Goal: Information Seeking & Learning: Compare options

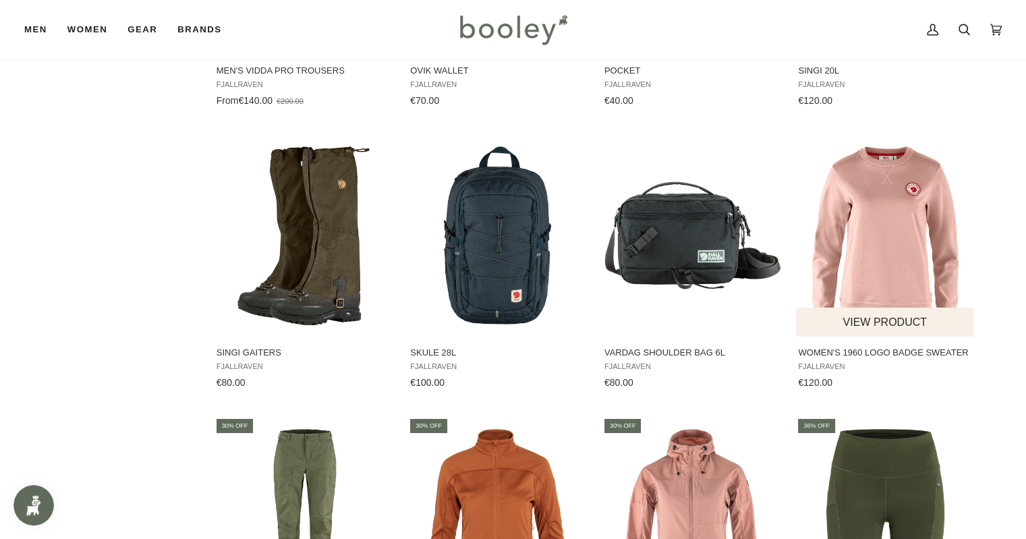
scroll to position [4317, 0]
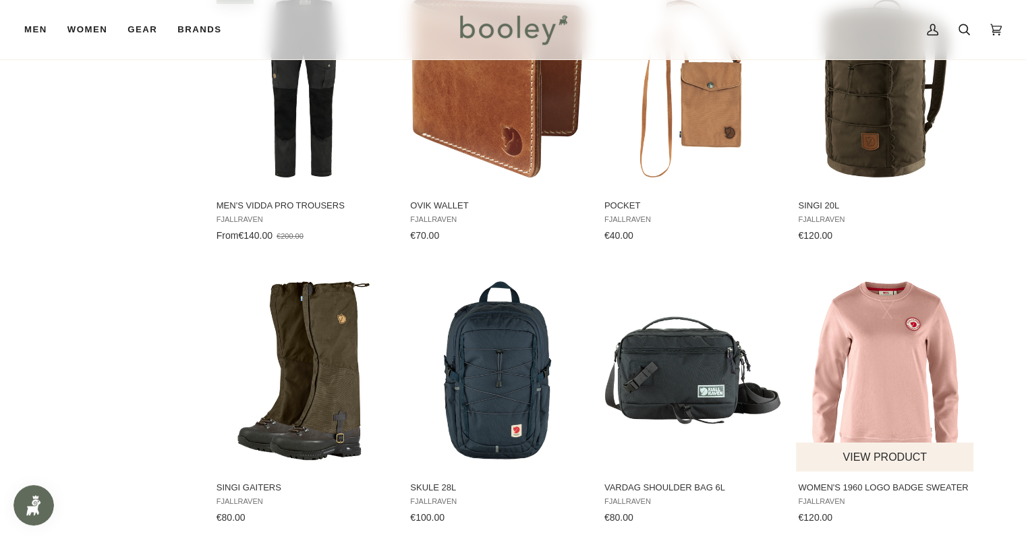
click at [890, 313] on img "Women's 1960 Logo Badge Sweater" at bounding box center [885, 370] width 179 height 179
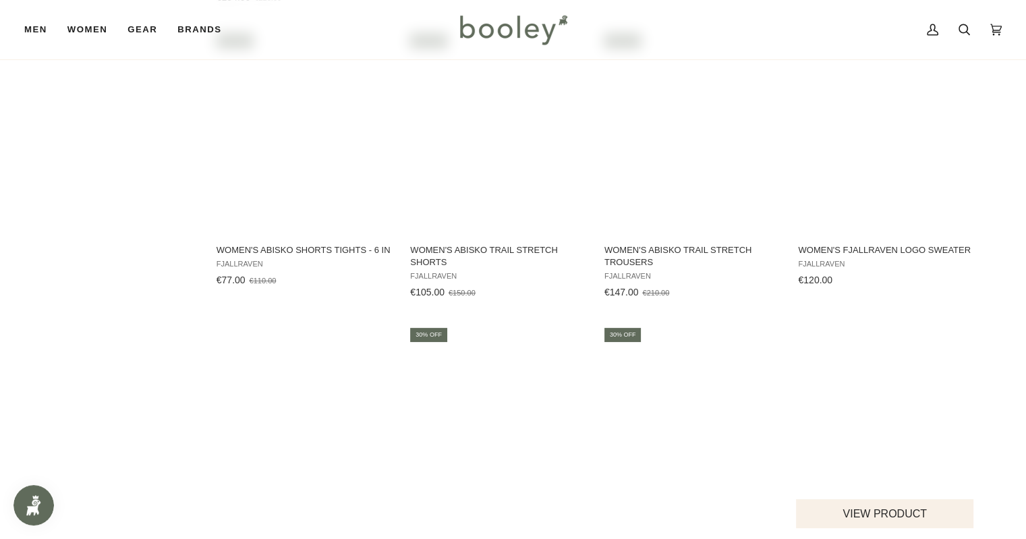
scroll to position [5059, 0]
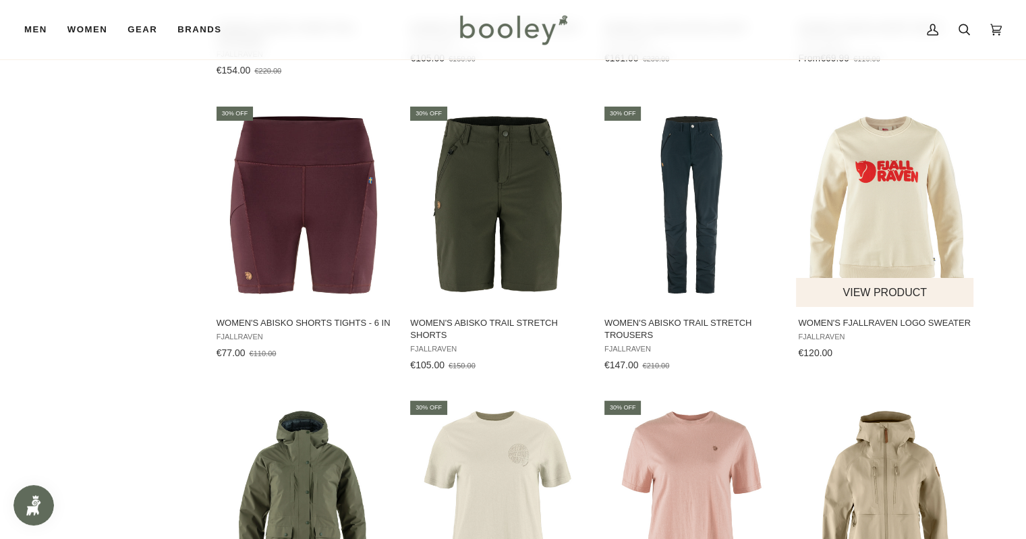
click at [886, 202] on img "Women's Fjallraven Logo Sweater" at bounding box center [885, 205] width 179 height 179
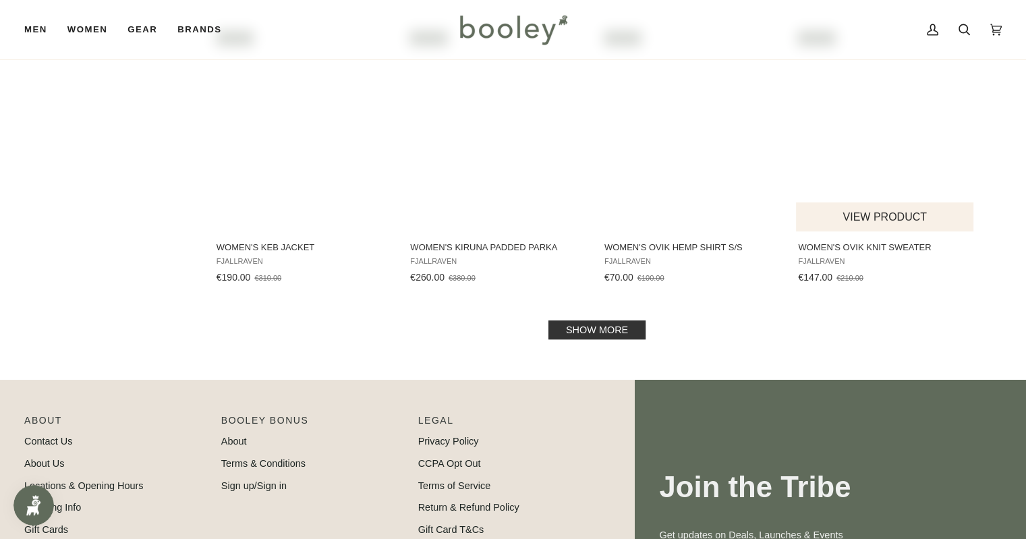
scroll to position [5734, 0]
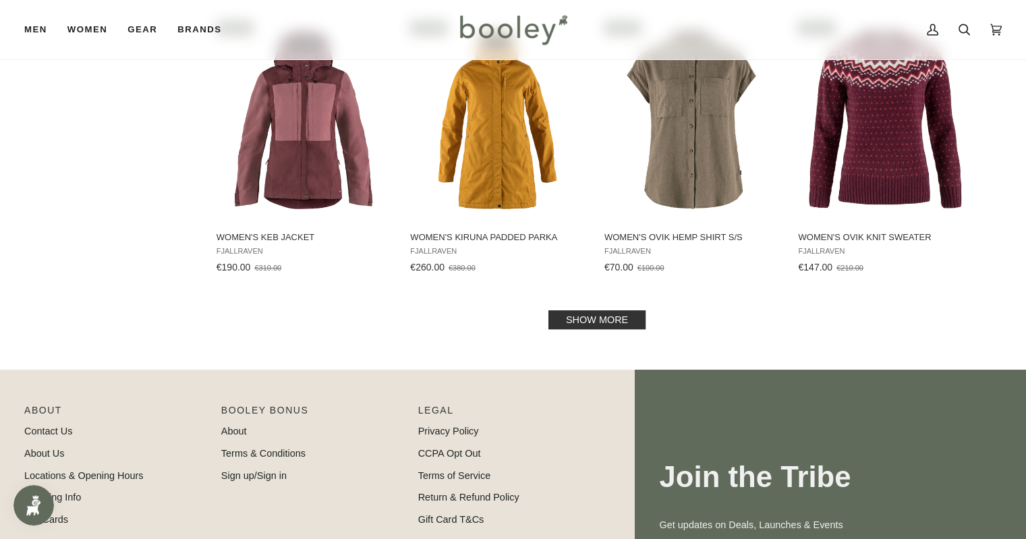
click at [591, 310] on link "Show more" at bounding box center [596, 319] width 97 height 19
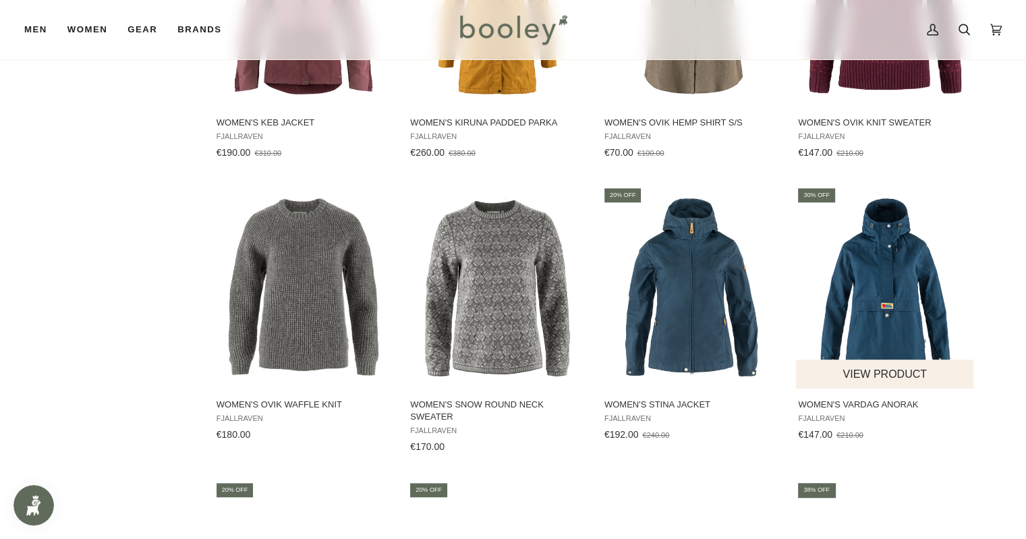
scroll to position [5869, 0]
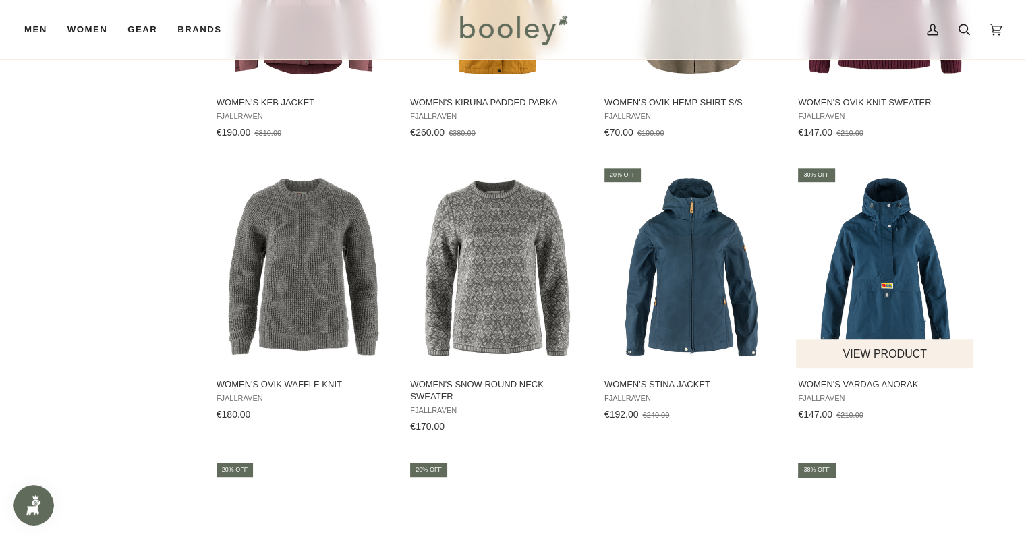
click at [888, 258] on img "Women's Vardag Anorak" at bounding box center [885, 267] width 179 height 179
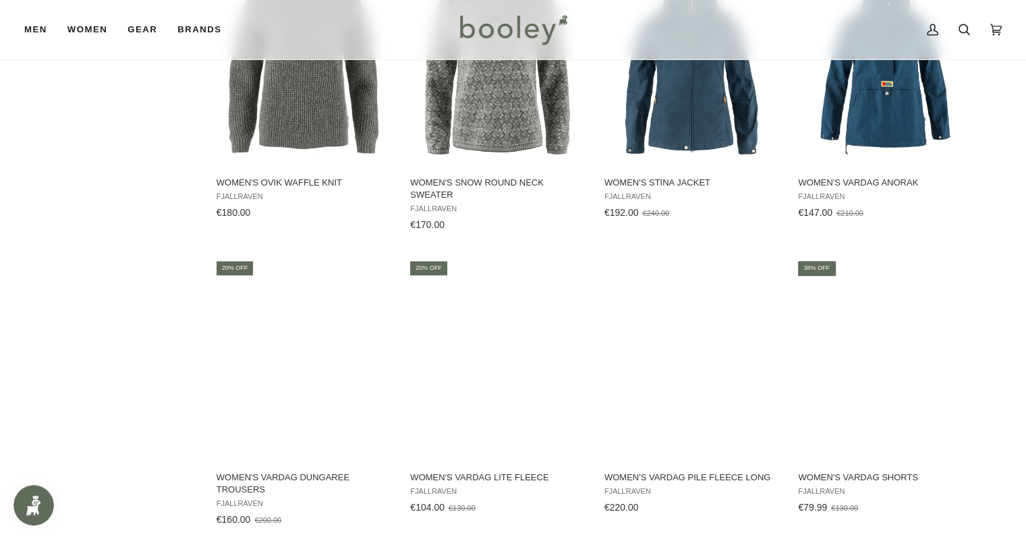
scroll to position [6071, 0]
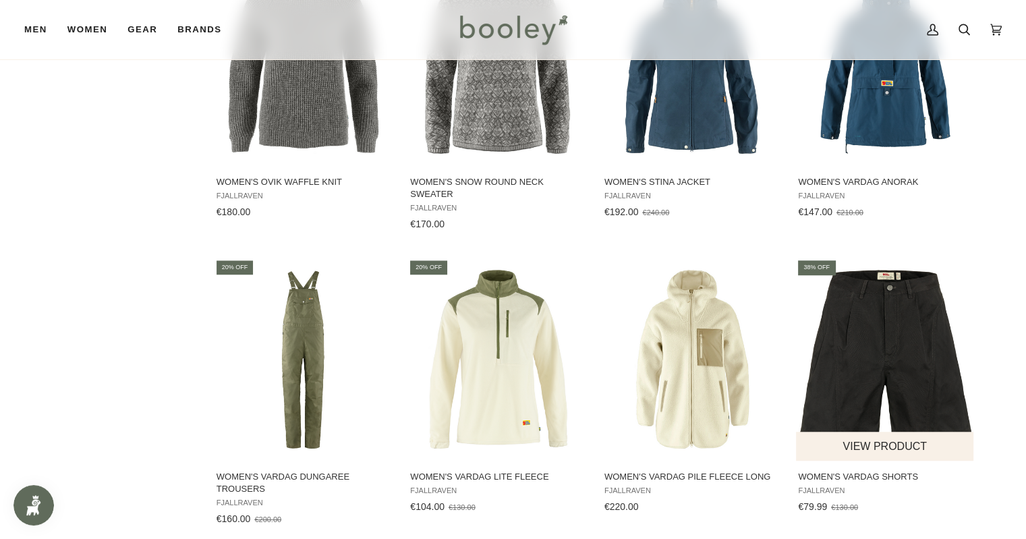
click at [884, 312] on img "Women's Vardag Shorts" at bounding box center [885, 359] width 179 height 179
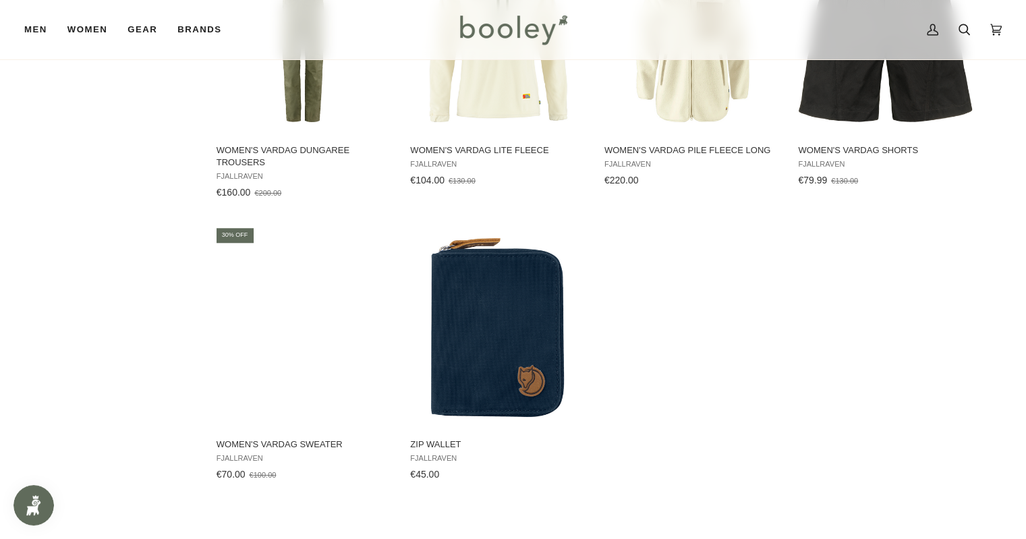
scroll to position [6476, 0]
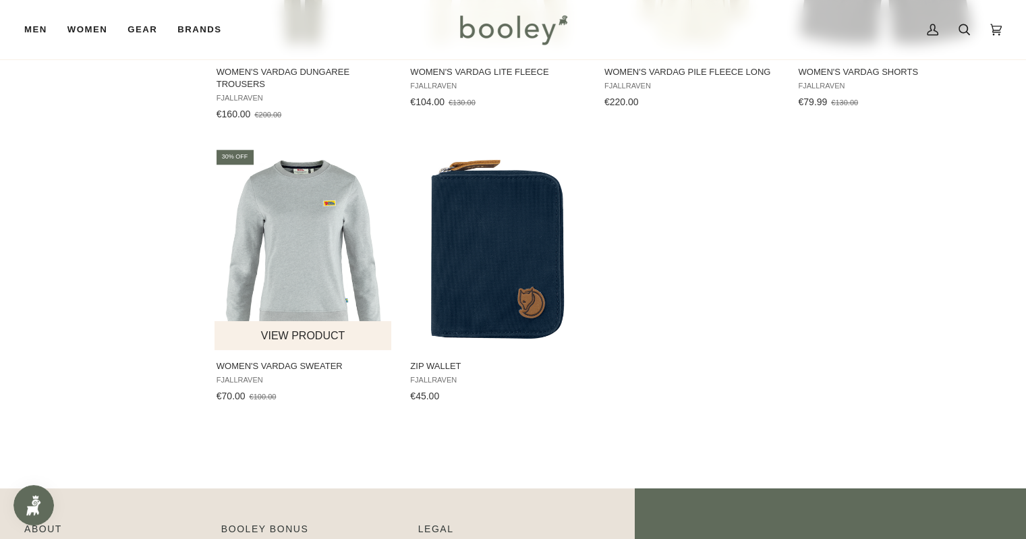
click at [316, 185] on img "Women's Vardag Sweater" at bounding box center [304, 249] width 179 height 179
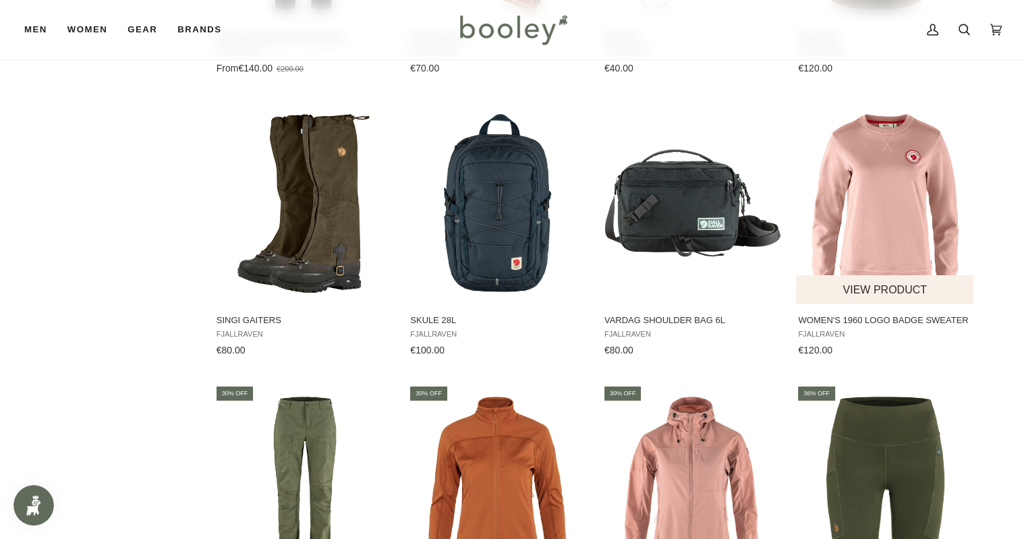
scroll to position [4452, 0]
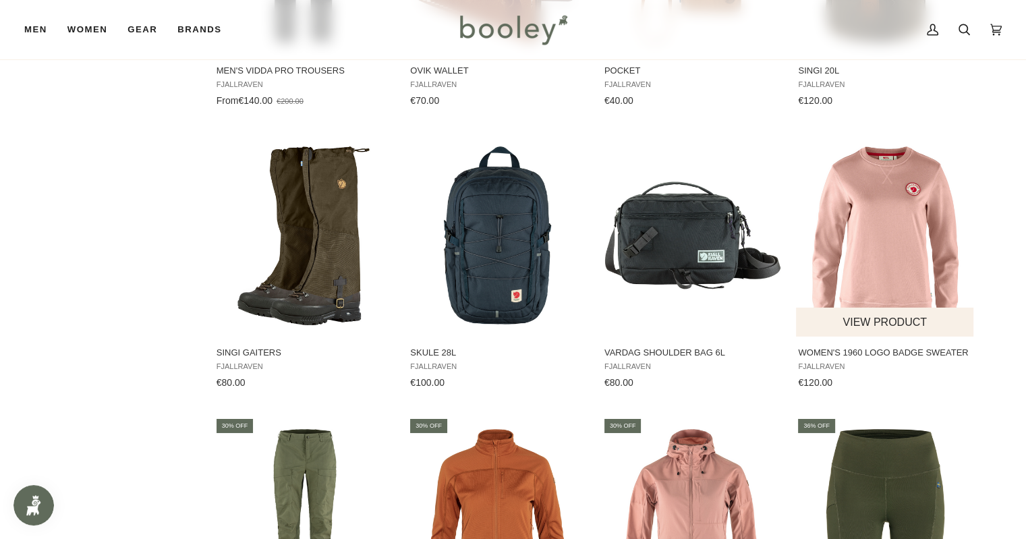
click at [899, 234] on img "Women's 1960 Logo Badge Sweater" at bounding box center [885, 235] width 179 height 179
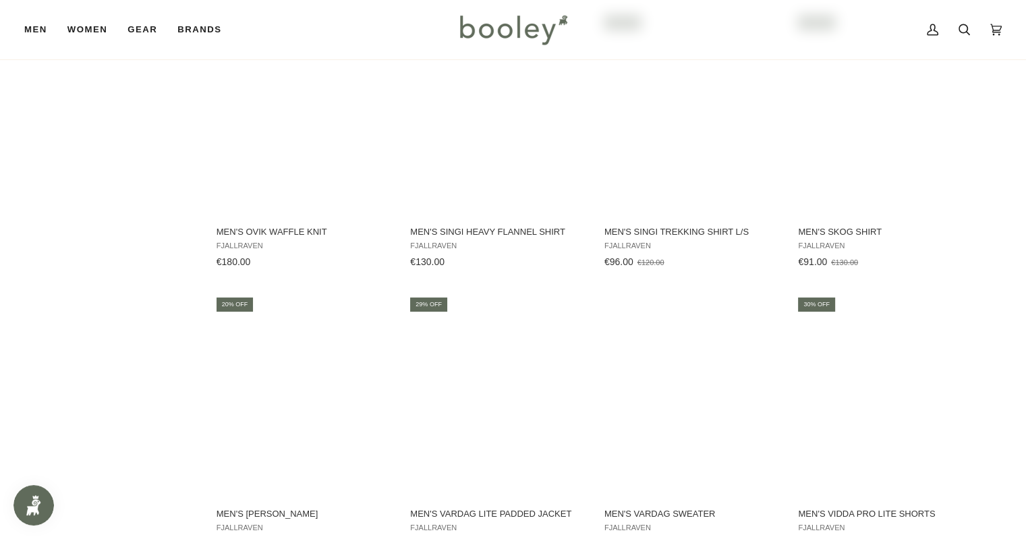
scroll to position [3710, 0]
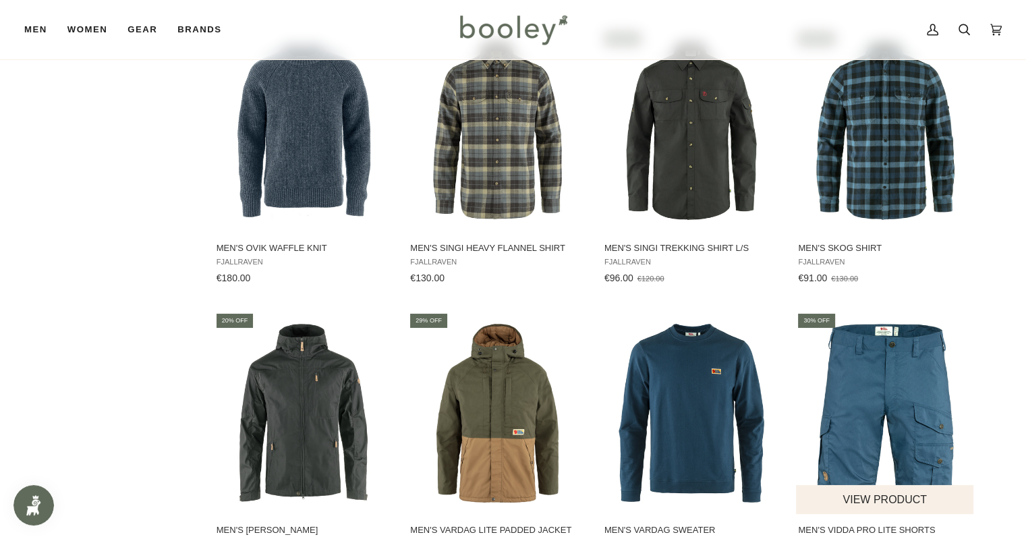
click at [893, 391] on img "Men's Vidda Pro Lite Shorts" at bounding box center [885, 413] width 179 height 179
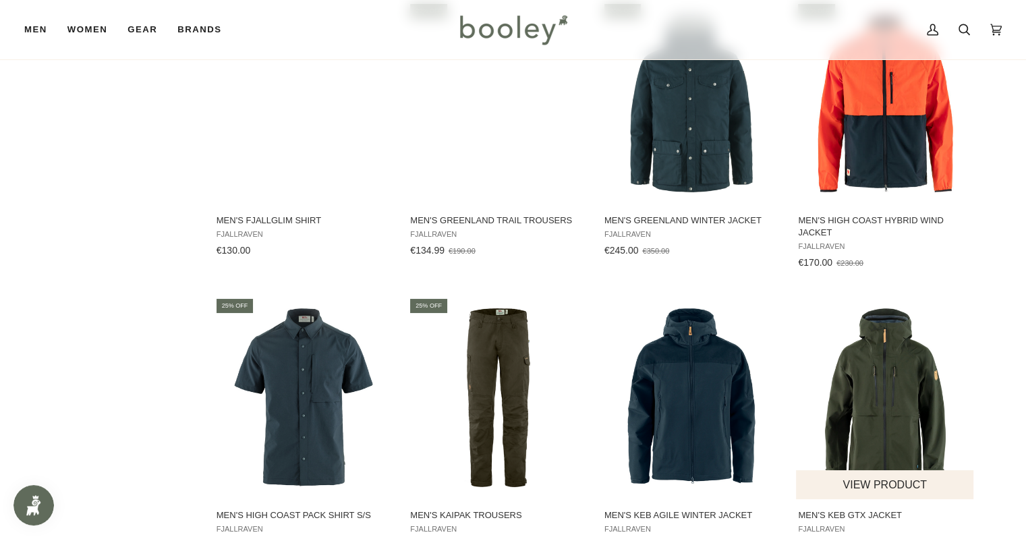
scroll to position [2968, 0]
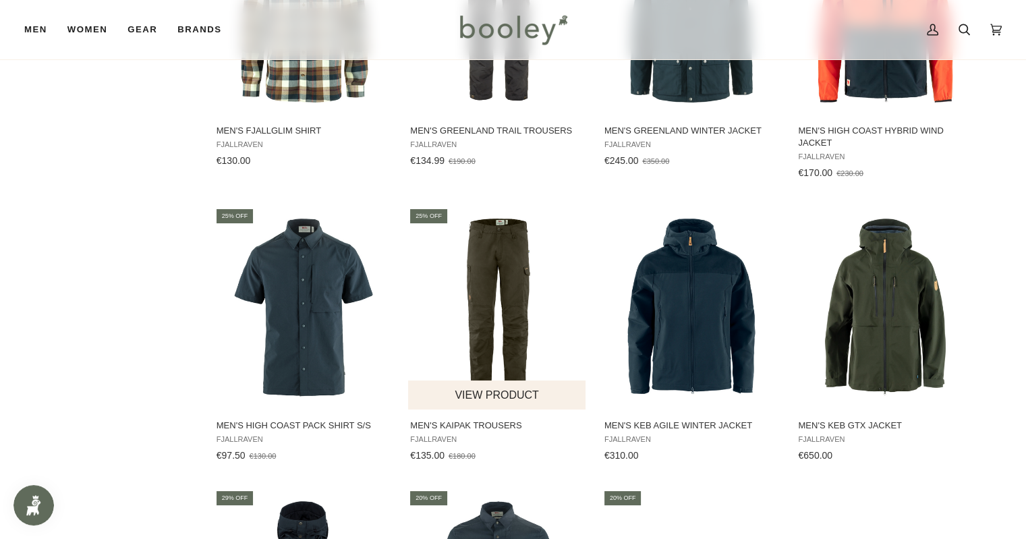
click at [509, 290] on img "Men's Kaipak Trousers" at bounding box center [497, 308] width 179 height 179
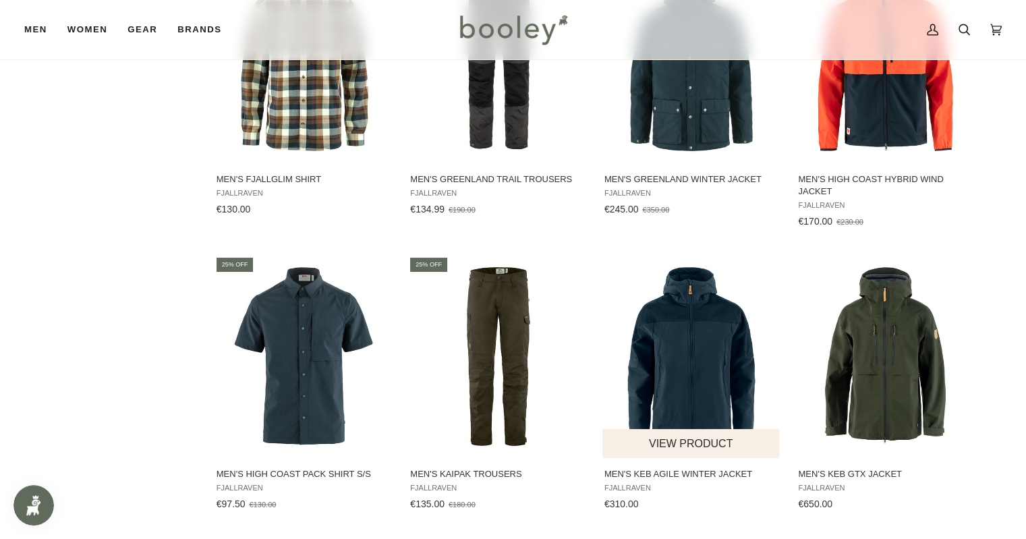
scroll to position [2698, 0]
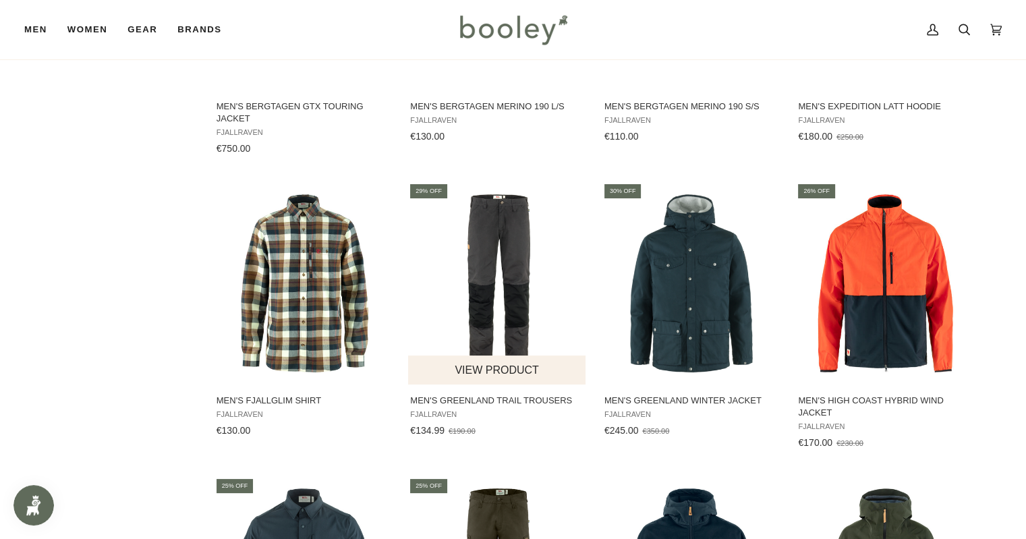
click at [480, 270] on img "Men's Greenland Trail Trousers" at bounding box center [497, 283] width 179 height 179
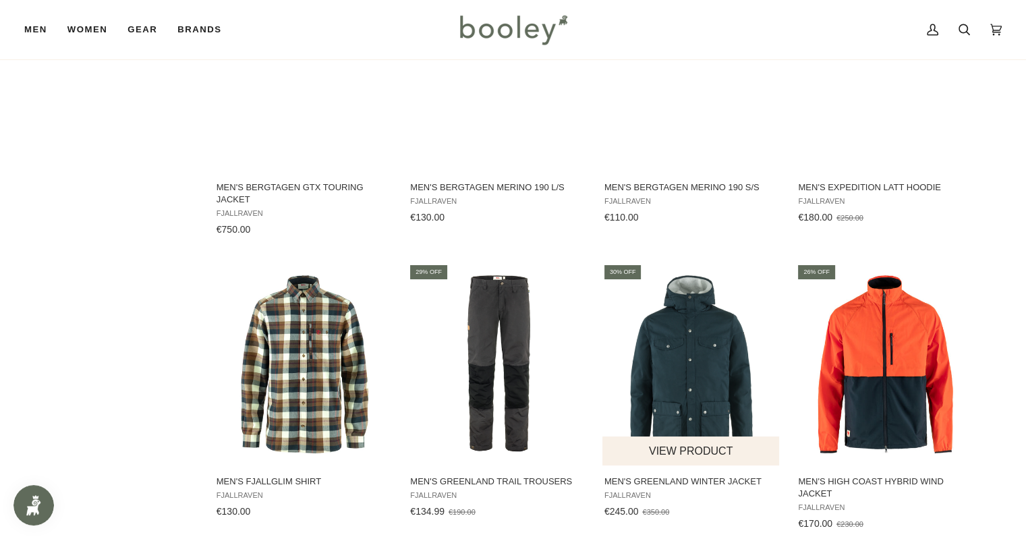
scroll to position [2429, 0]
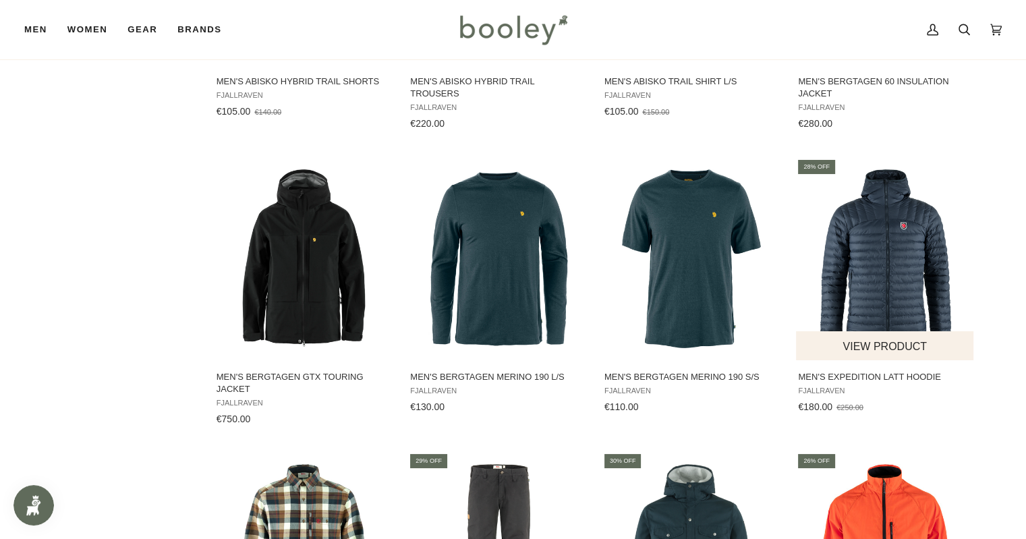
click at [867, 271] on img "Men's Expedition Latt Hoodie" at bounding box center [885, 258] width 179 height 179
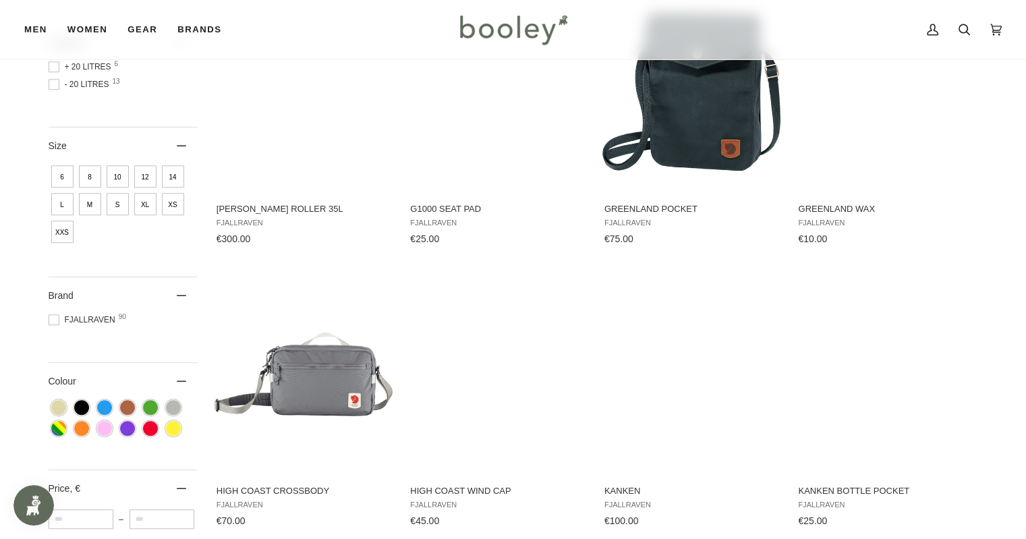
scroll to position [472, 0]
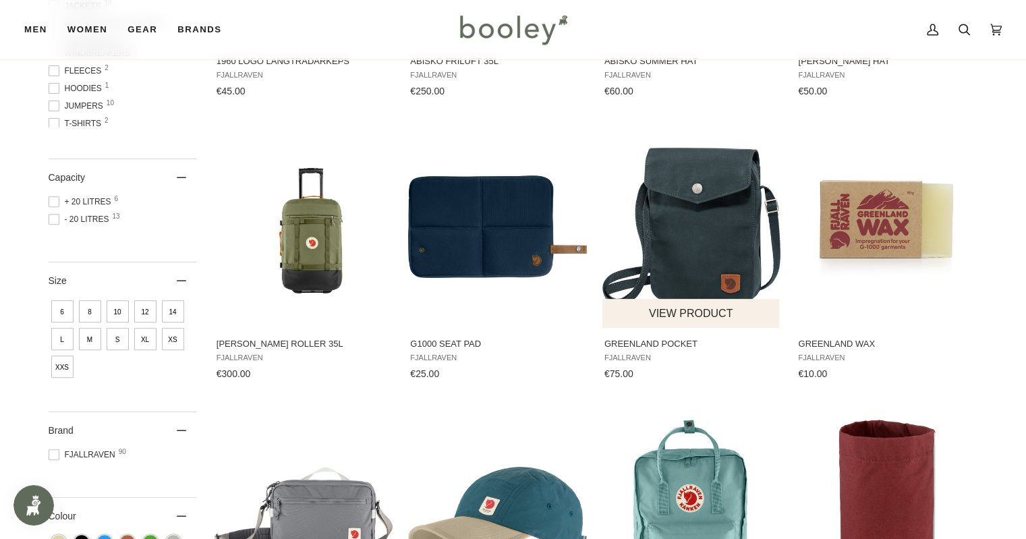
click at [696, 204] on img "Greenland Pocket" at bounding box center [691, 227] width 179 height 179
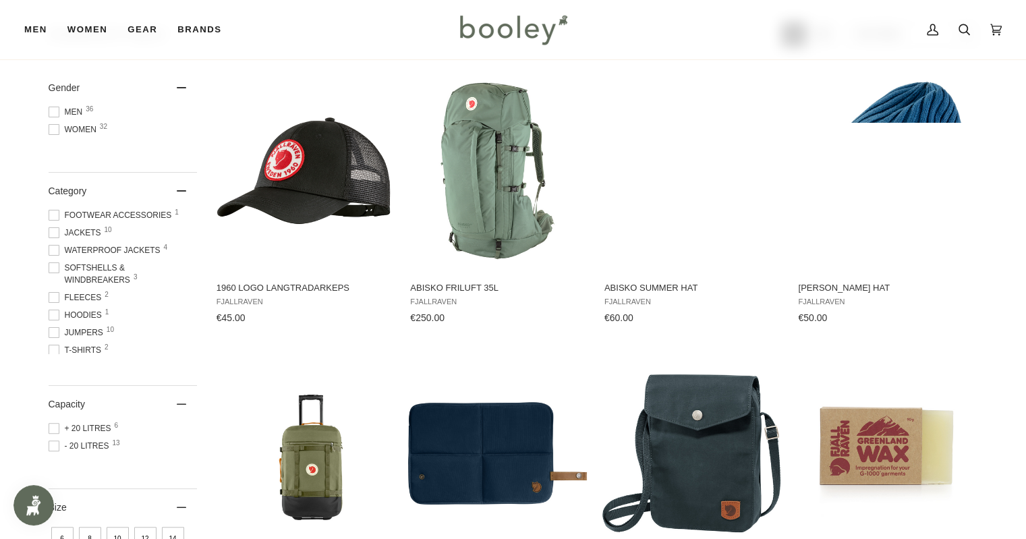
scroll to position [270, 0]
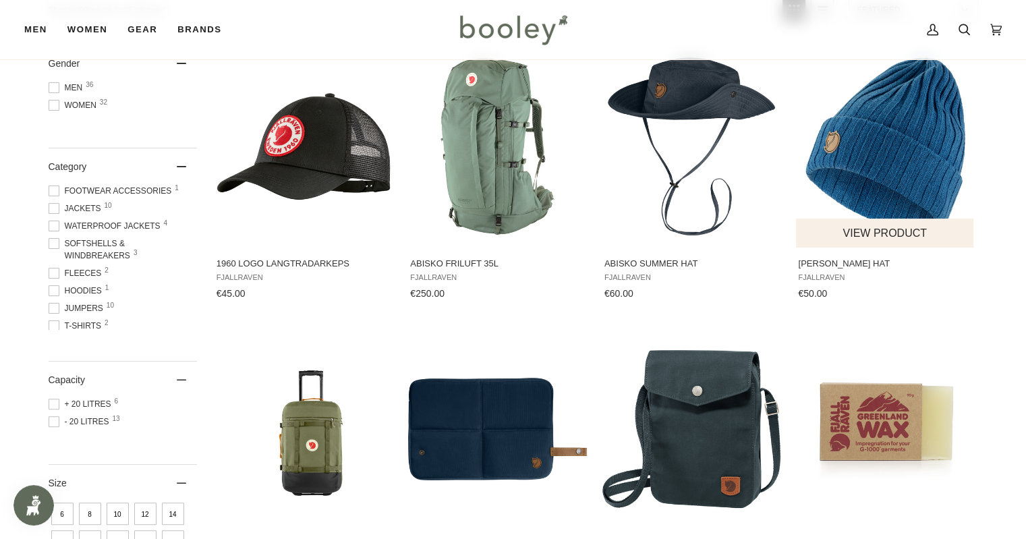
click at [883, 138] on img "Byron Hat" at bounding box center [885, 146] width 179 height 179
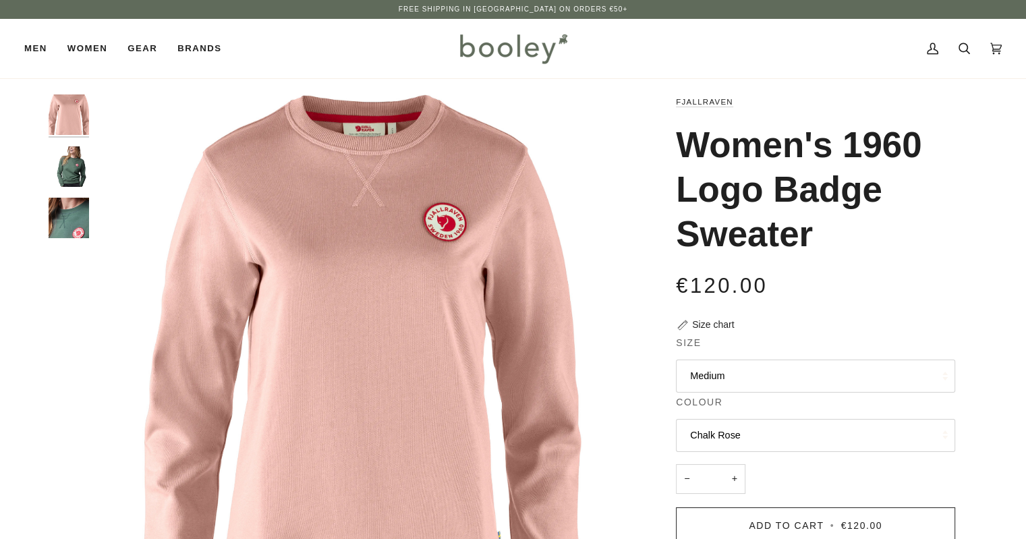
click at [791, 366] on button "Medium" at bounding box center [815, 376] width 279 height 33
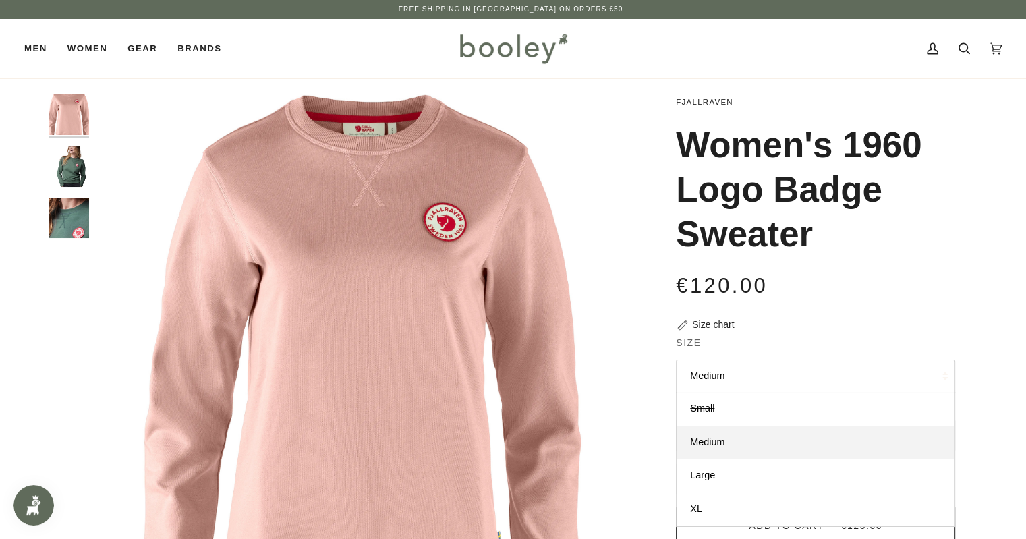
click at [1007, 200] on div "Zoom Zoom Zoom" at bounding box center [513, 475] width 1026 height 763
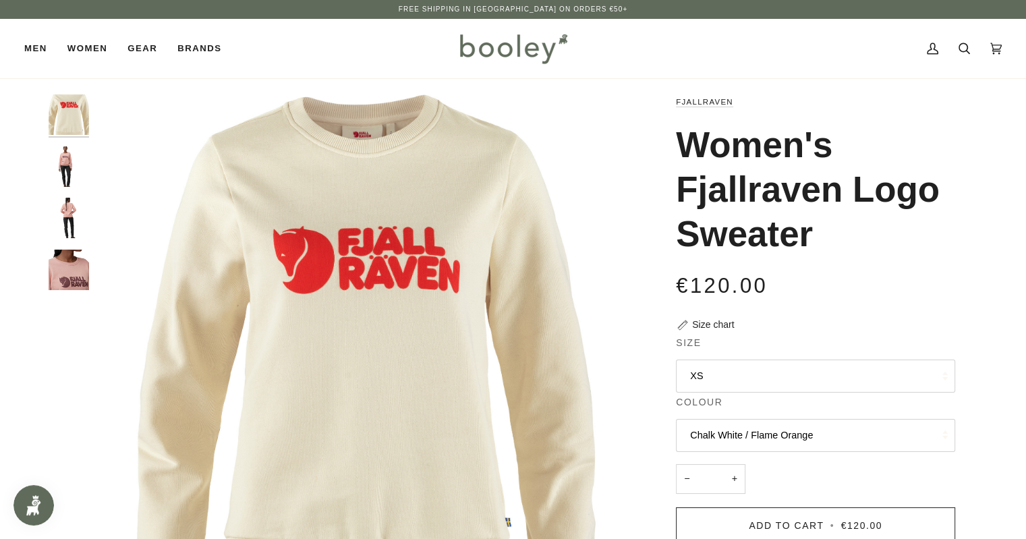
click at [718, 376] on button "XS" at bounding box center [815, 376] width 279 height 33
click at [58, 279] on img "Fjallraven Women's Fjallraven Logo Sweater - Booley Galway" at bounding box center [69, 270] width 40 height 40
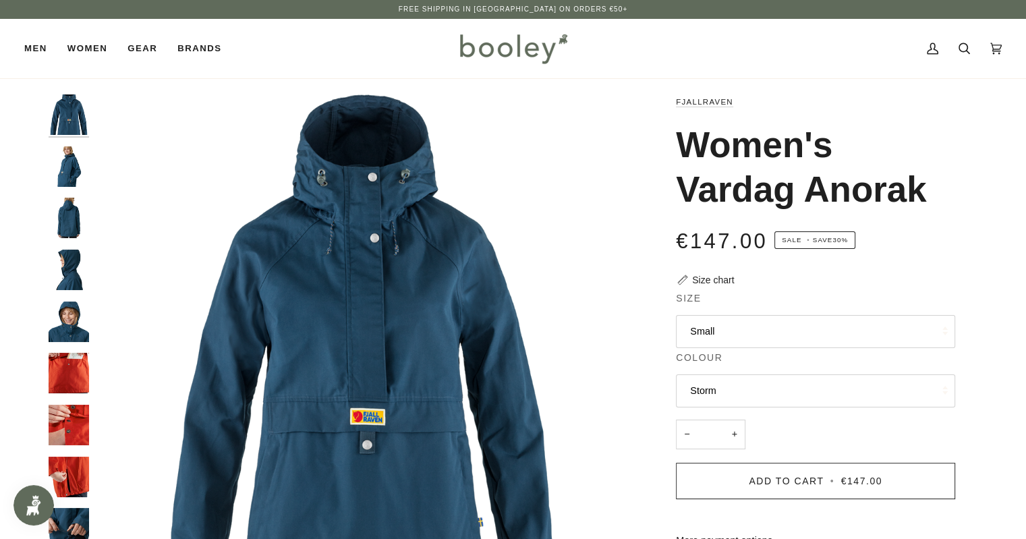
click at [81, 319] on img "Fjallraven Women's Vardag Anorak - Booley Galway" at bounding box center [69, 322] width 40 height 40
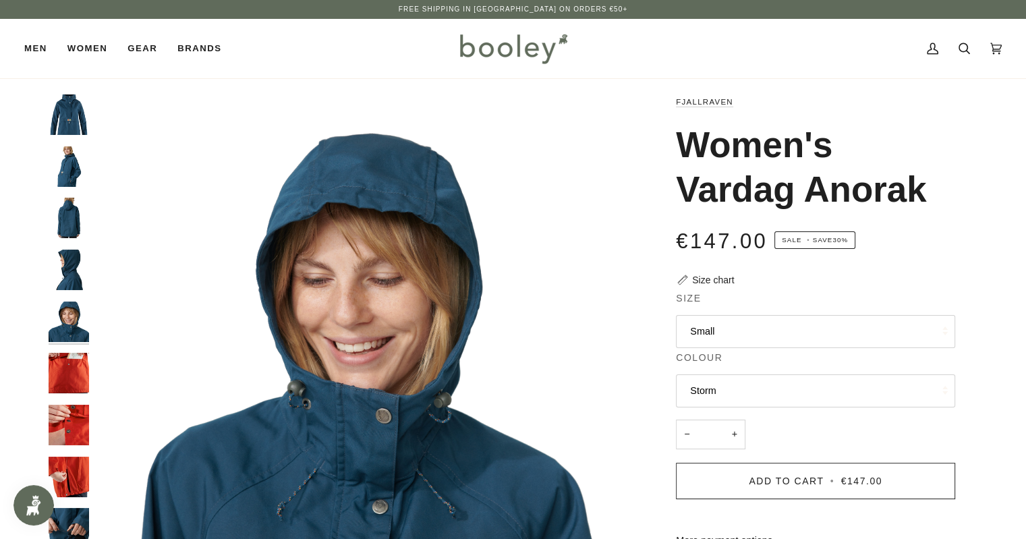
click at [60, 380] on img "Fjallraven Women's Vardag Anorak - Booley Galway" at bounding box center [69, 373] width 40 height 40
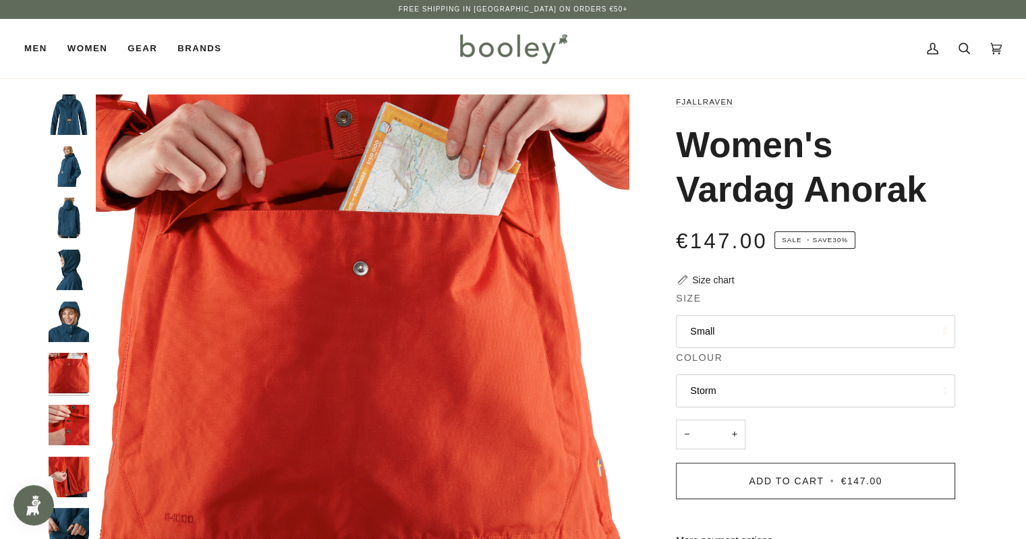
click at [820, 321] on button "Small" at bounding box center [815, 331] width 279 height 33
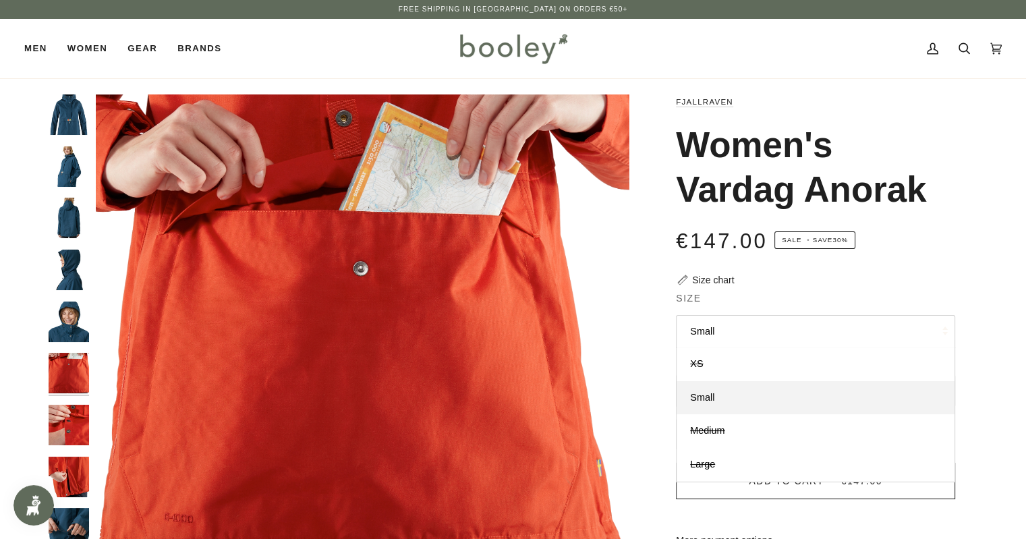
click at [822, 322] on button "Small" at bounding box center [815, 331] width 279 height 33
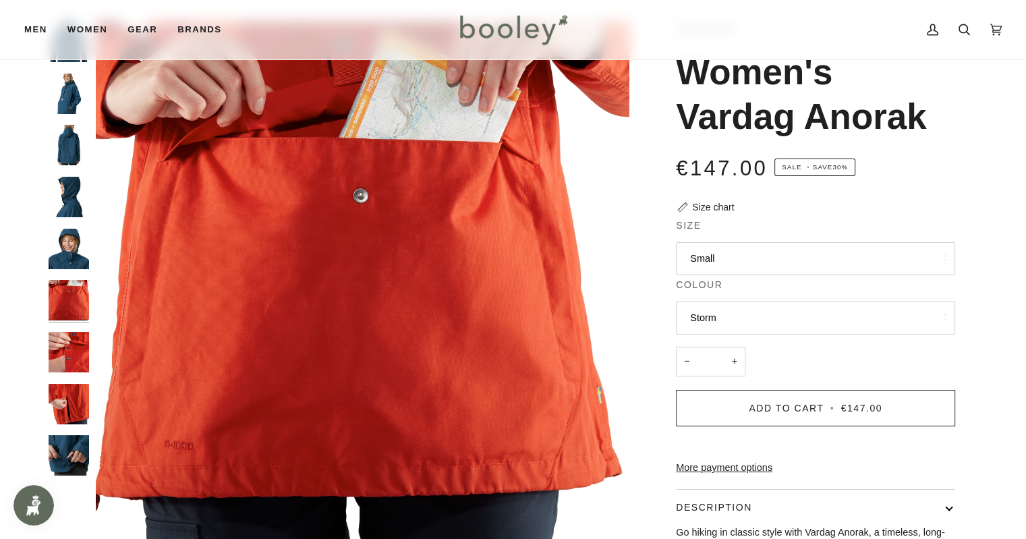
scroll to position [202, 0]
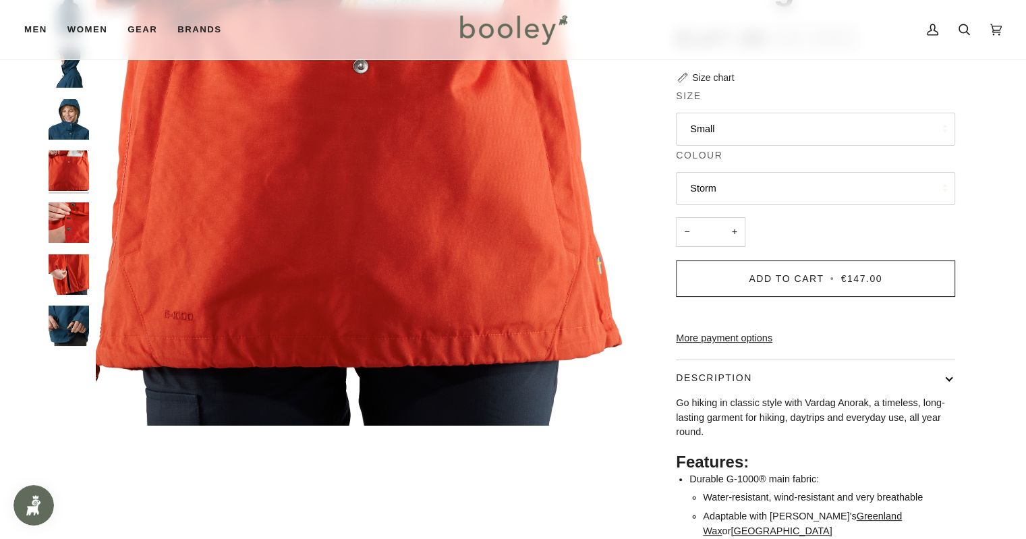
click at [65, 266] on img "Fjallraven Women's Vardag Anorak - Booley Galway" at bounding box center [69, 274] width 40 height 40
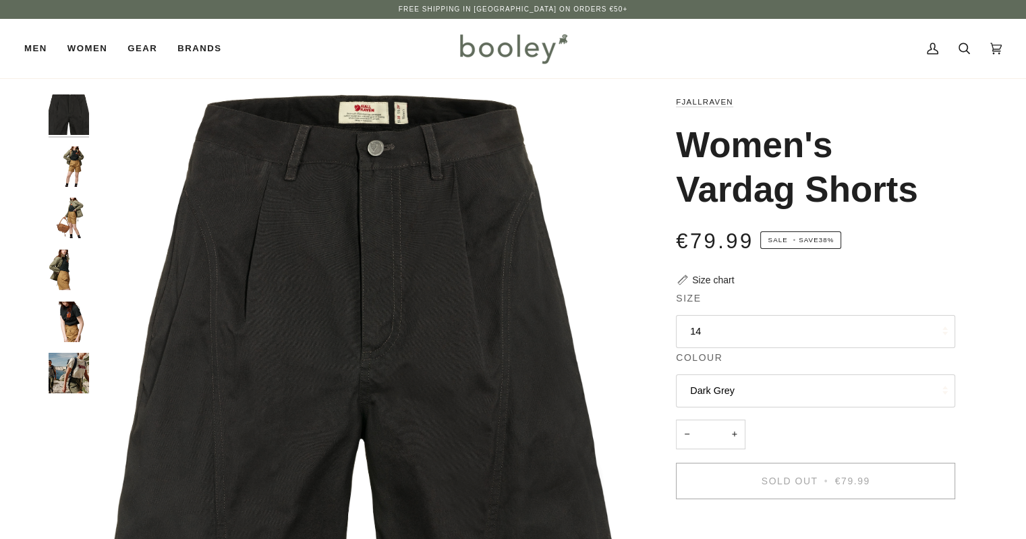
click at [723, 337] on button "14" at bounding box center [815, 331] width 279 height 33
click at [69, 332] on img "Fjallraven Women's Vardag Shorts - Booley Galway" at bounding box center [69, 322] width 40 height 40
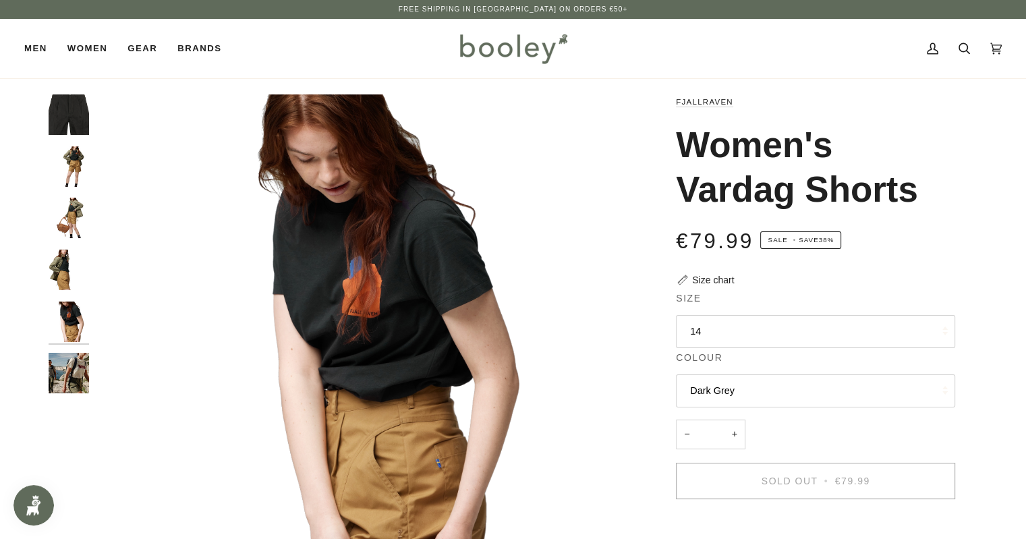
click at [84, 375] on img "Fjallraven Women's Vardag Shorts - Booley Galway" at bounding box center [69, 373] width 40 height 40
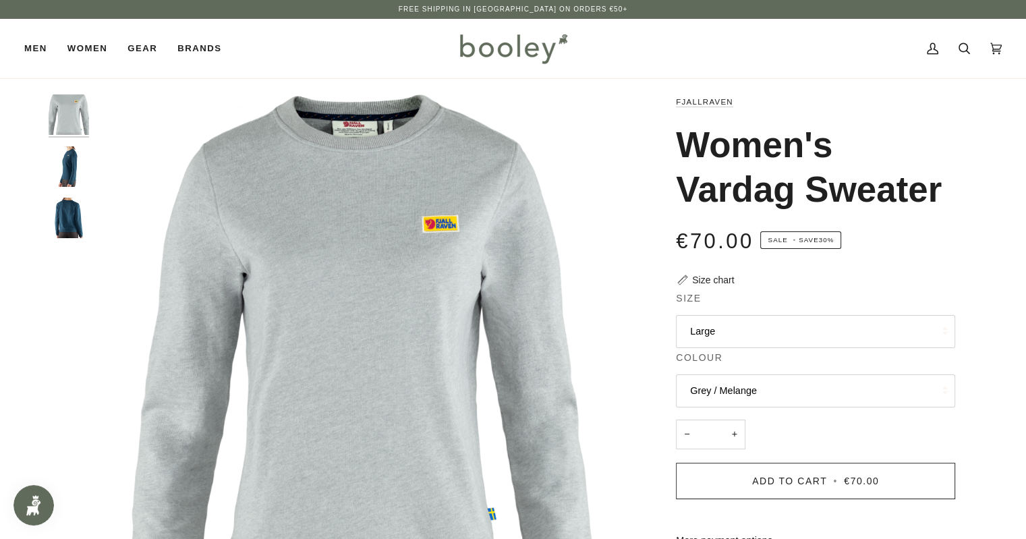
click at [778, 329] on button "Large" at bounding box center [815, 331] width 279 height 33
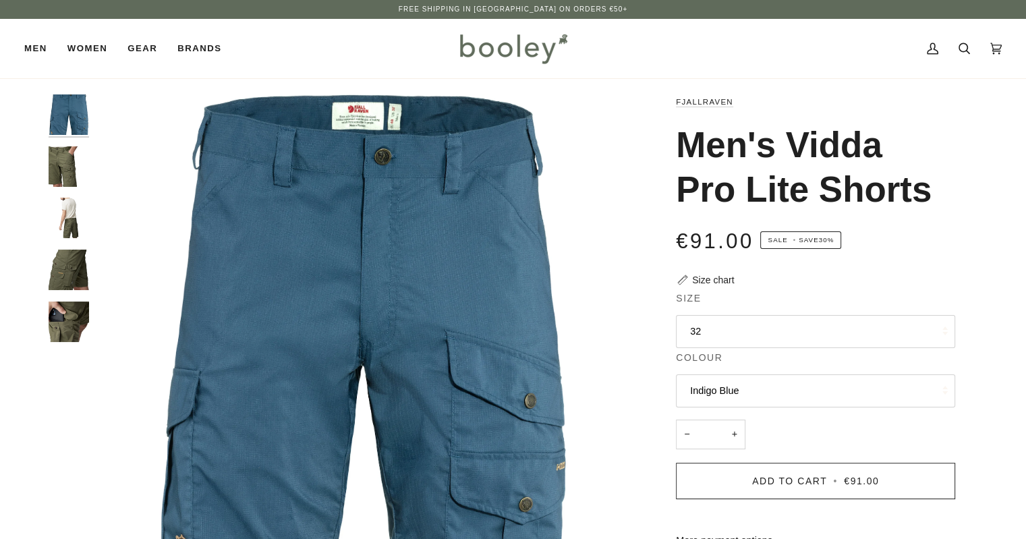
click at [770, 318] on button "32" at bounding box center [815, 331] width 279 height 33
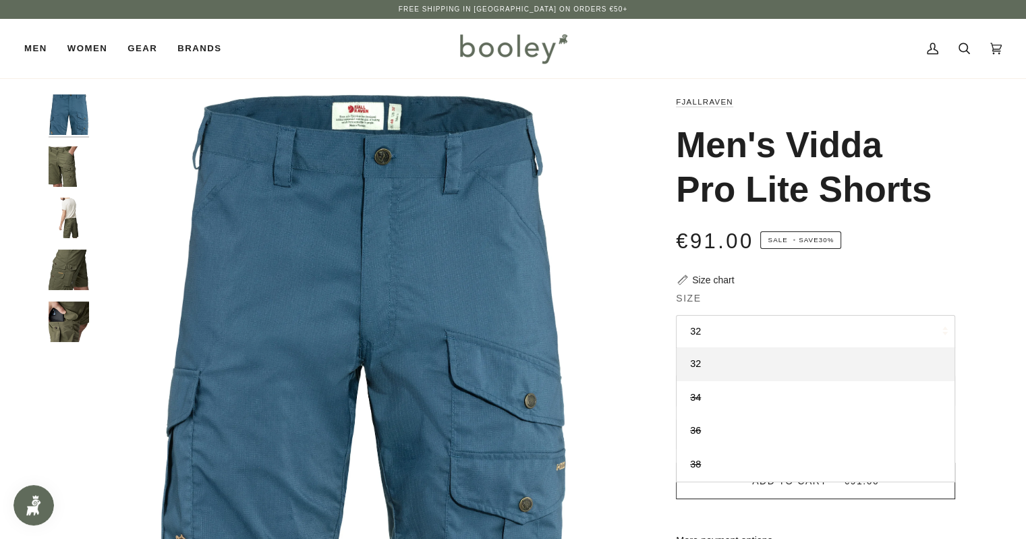
click at [64, 227] on img "Fjallraven Men's Vidda Pro Lite Shorts - Booley Galway" at bounding box center [69, 218] width 40 height 40
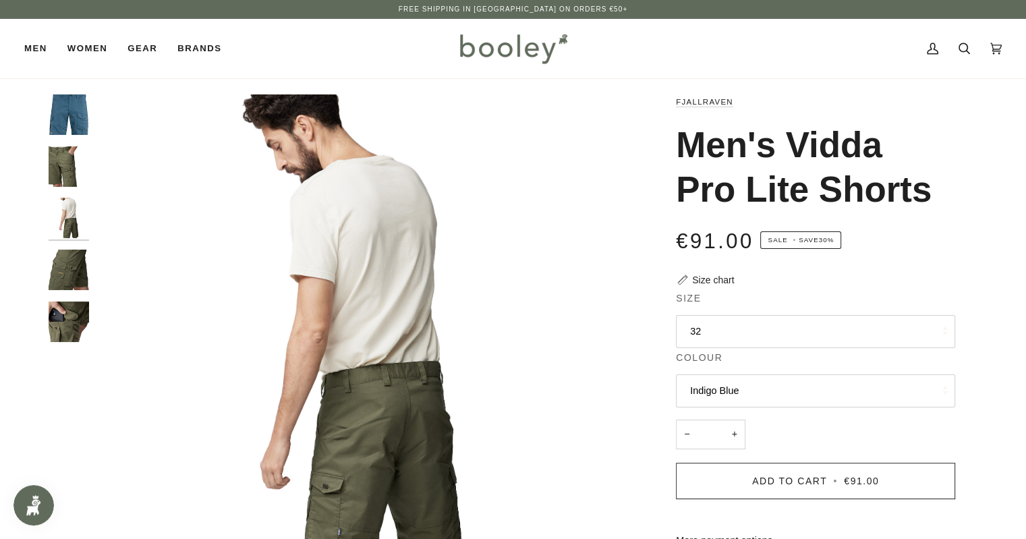
click at [76, 274] on img "Fjallraven Men's Vidda Pro Lite Shorts - Booley Galway" at bounding box center [69, 270] width 40 height 40
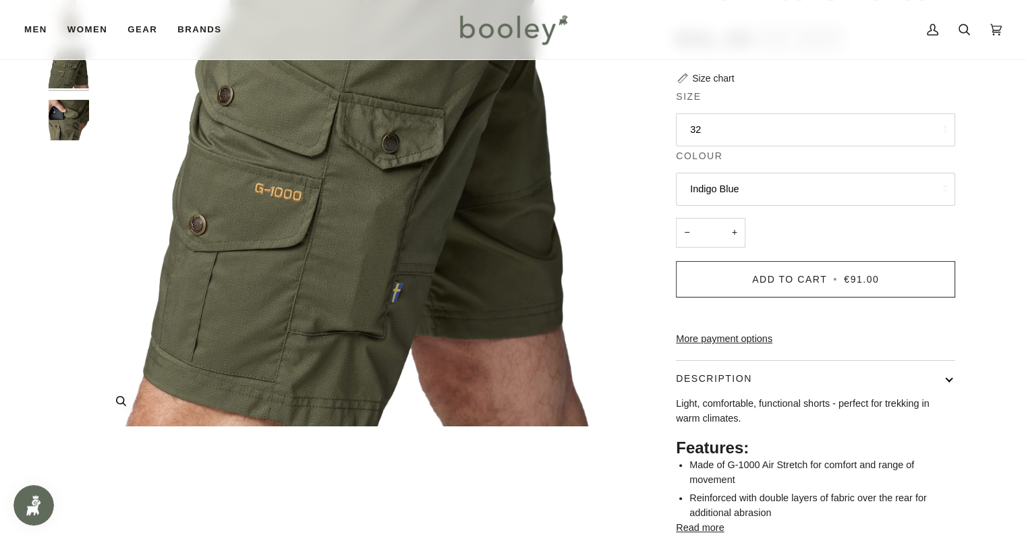
scroll to position [202, 0]
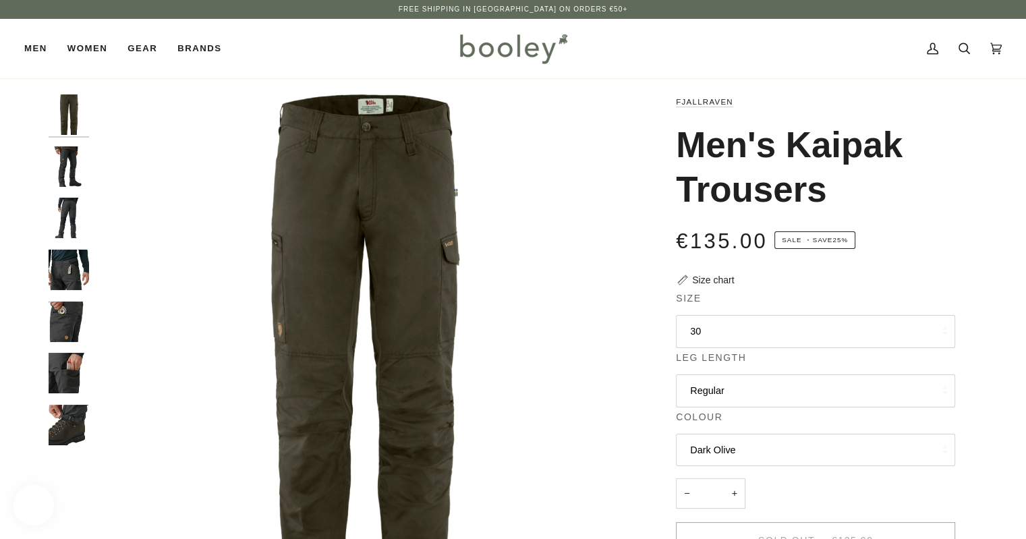
click at [814, 330] on button "30" at bounding box center [815, 331] width 279 height 33
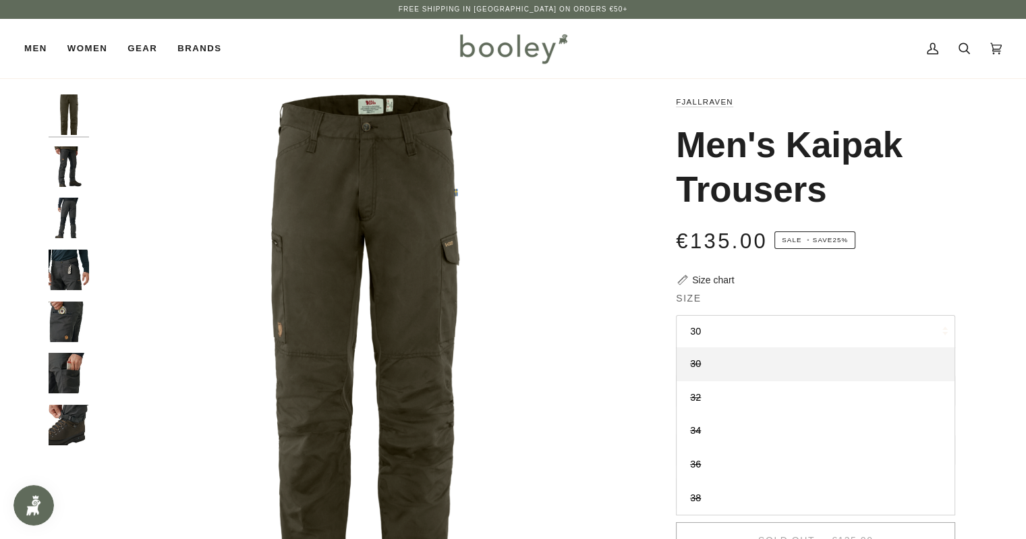
click at [66, 269] on img "Fjallraven Men's Kaipak Trousers - Booley Galway" at bounding box center [69, 270] width 40 height 40
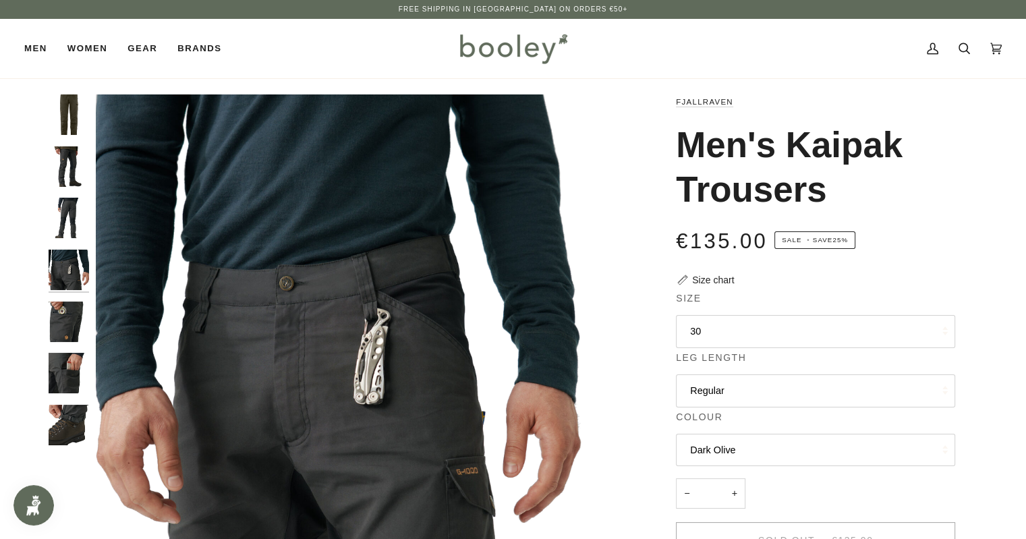
click at [65, 366] on img "Fjallraven Men's Kaipak Trousers - Booley Galway" at bounding box center [69, 373] width 40 height 40
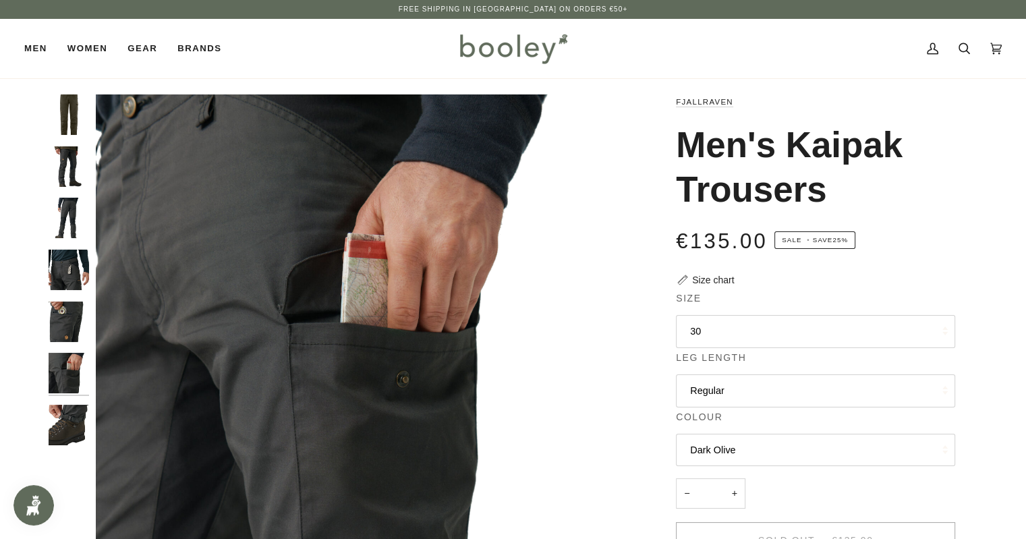
click at [73, 219] on img "Fjallraven Men's Kaipak Trousers - Booley Galway" at bounding box center [69, 218] width 40 height 40
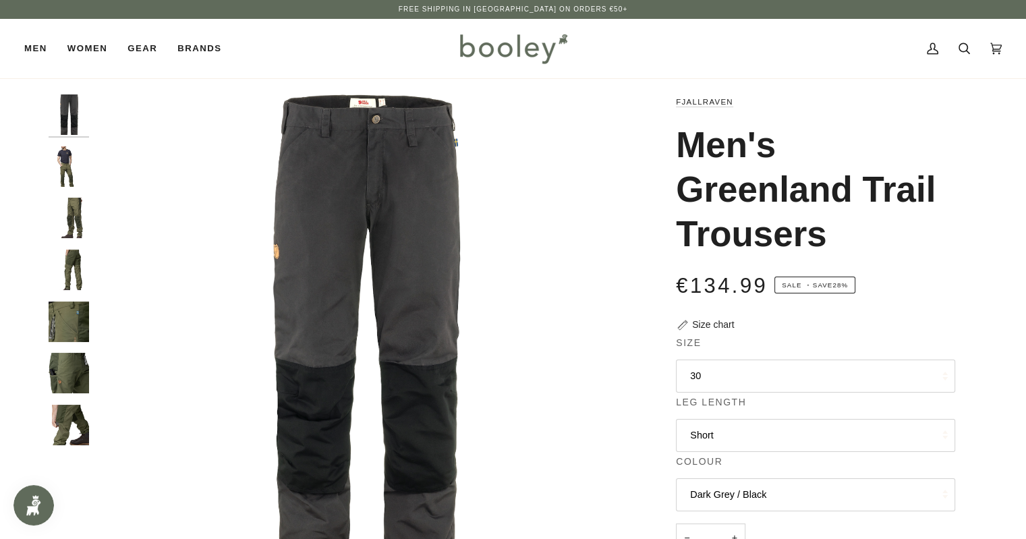
click at [770, 368] on button "30" at bounding box center [815, 376] width 279 height 33
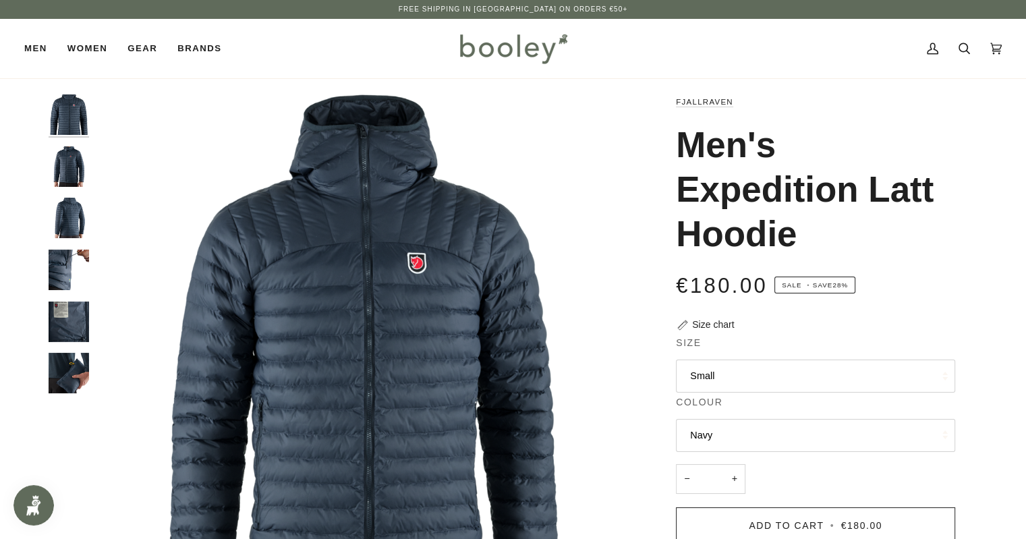
click at [64, 325] on img "Fjallraven Men's Expedition Latt Hoodie - Booley Galway" at bounding box center [69, 322] width 40 height 40
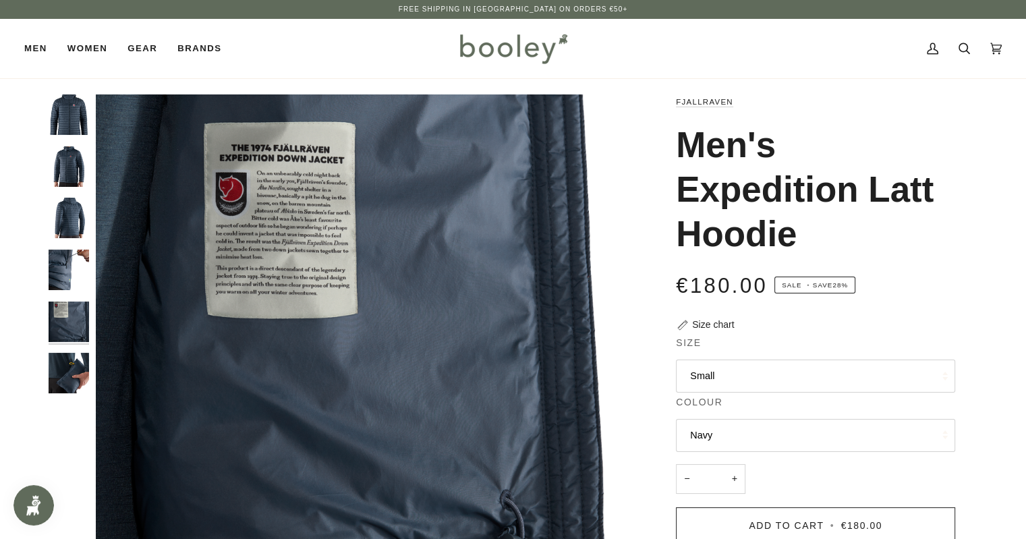
click at [65, 273] on img "Fjallraven Men's Expedition Latt Hoodie - Booley Galway" at bounding box center [69, 270] width 40 height 40
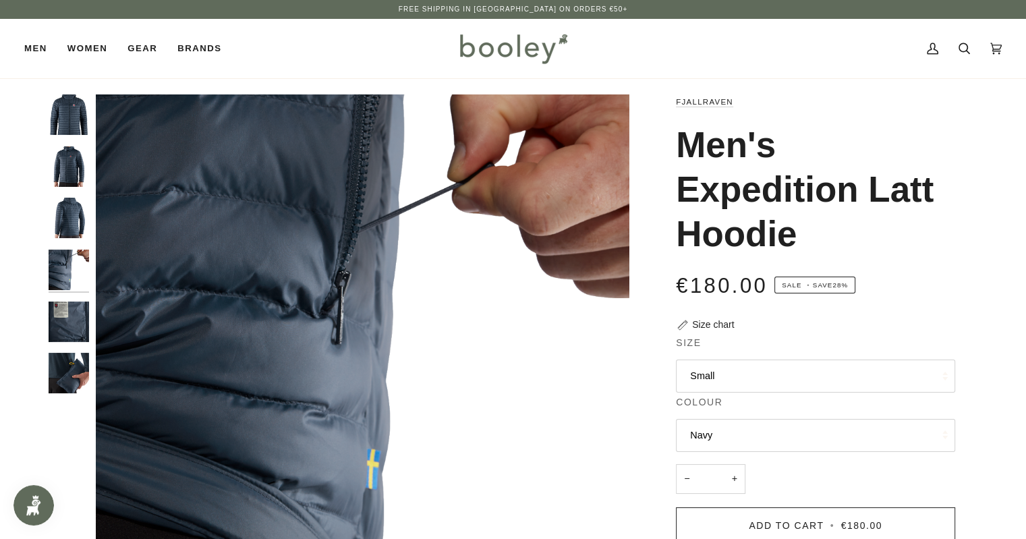
click at [67, 208] on img "Fjallraven Men's Expedition Latt Hoodie Navy - Booley Galway" at bounding box center [69, 218] width 40 height 40
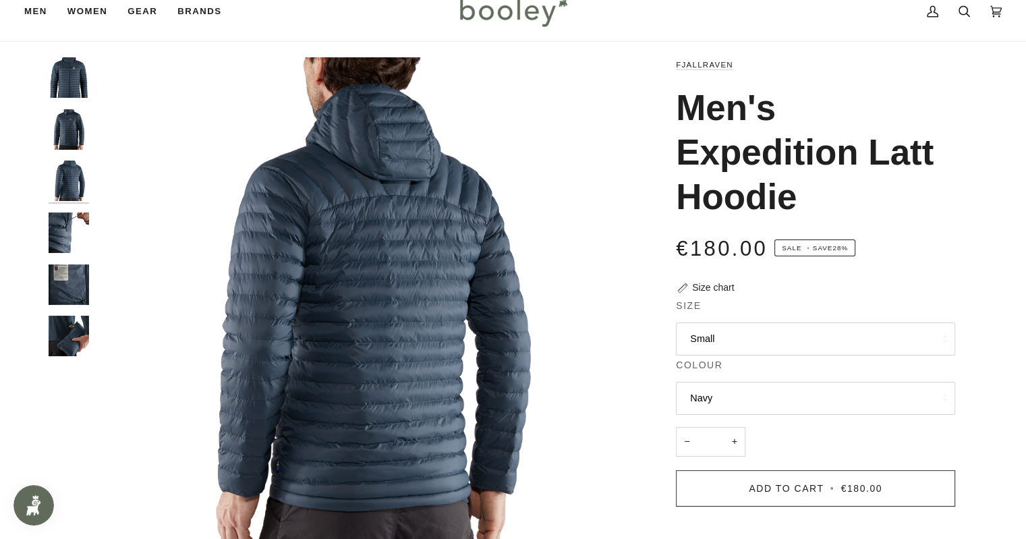
scroll to position [67, 0]
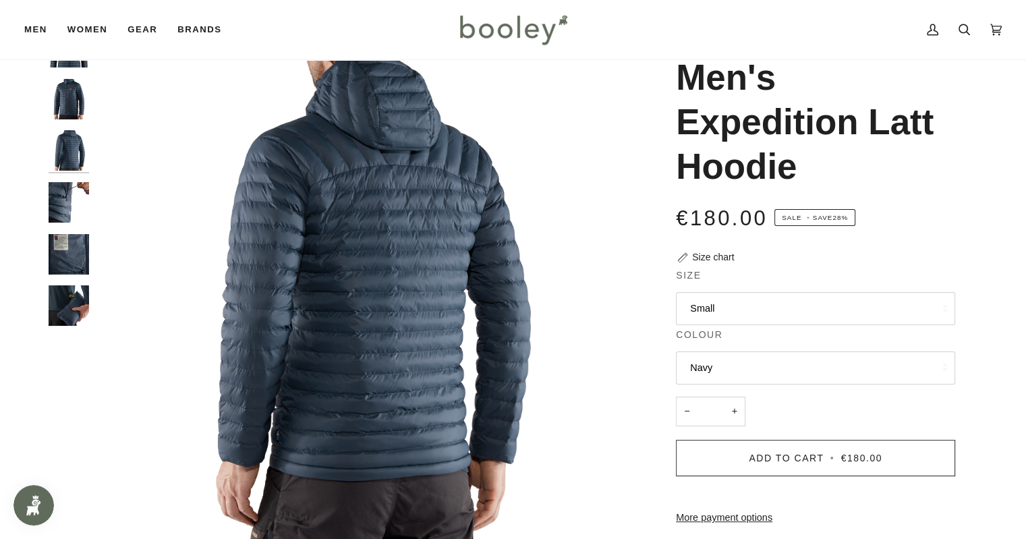
click at [812, 310] on button "Small" at bounding box center [815, 308] width 279 height 33
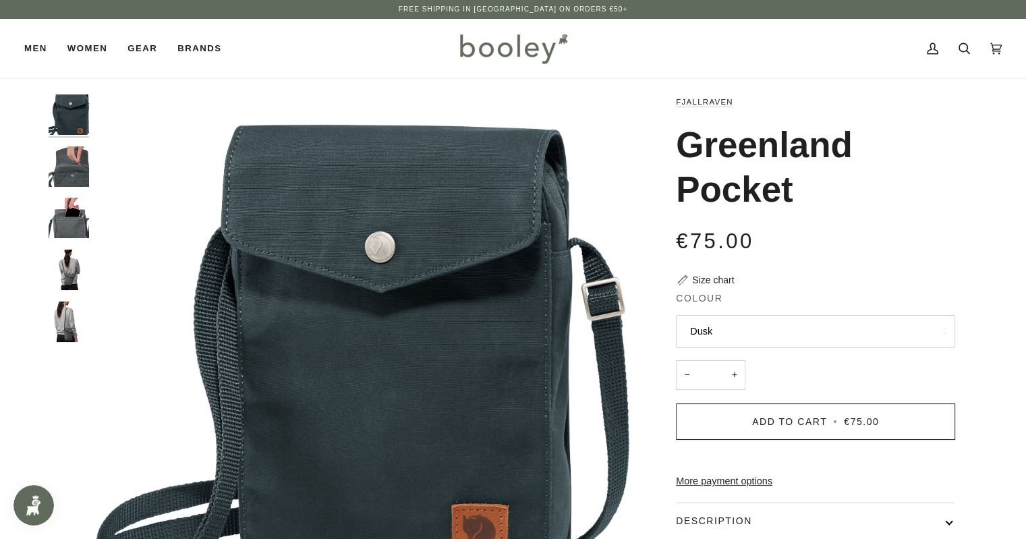
click at [64, 272] on img "Fjallraven Greenland Pocket - Booley Galway" at bounding box center [69, 270] width 40 height 40
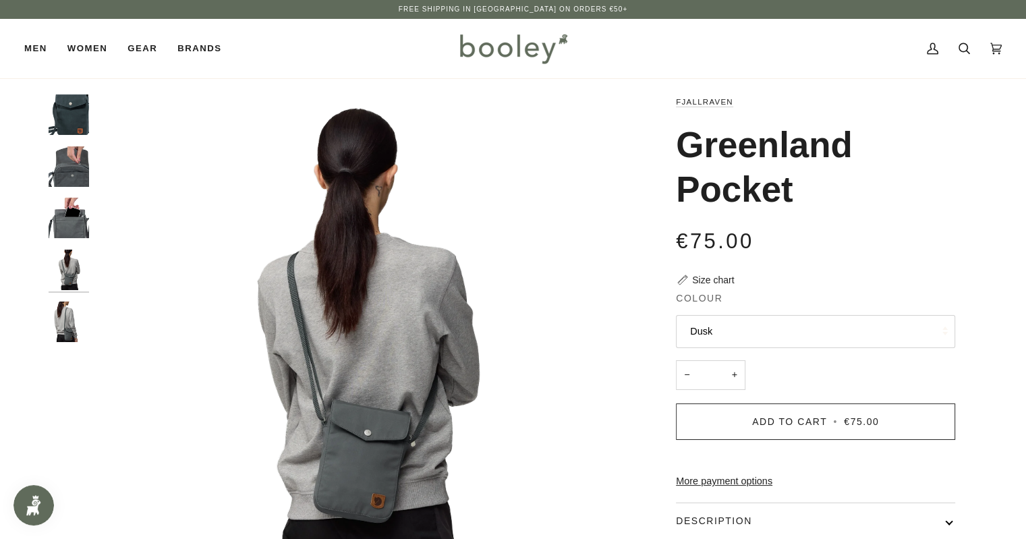
click at [68, 316] on img "Fjallraven Greenland Pocket - Booley Galway" at bounding box center [69, 322] width 40 height 40
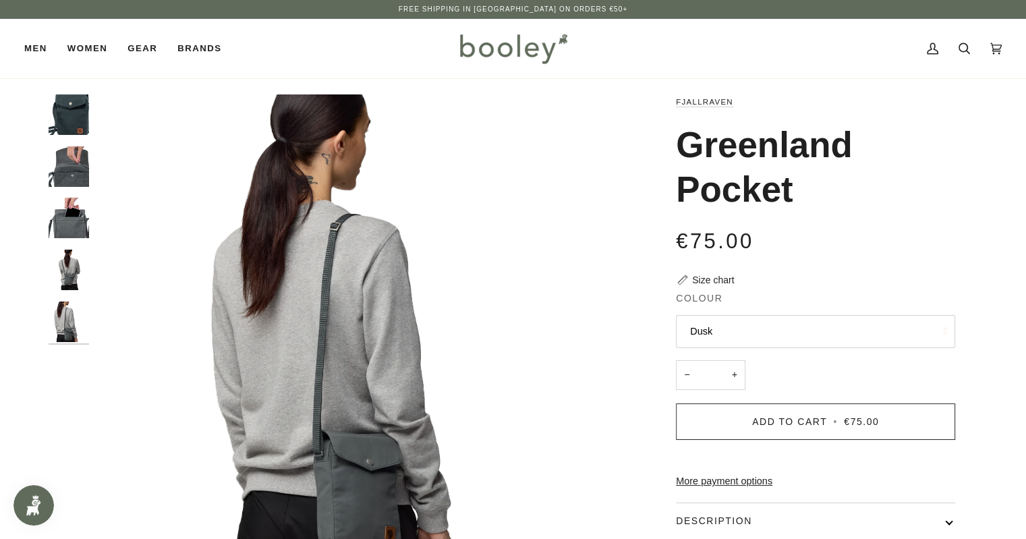
click at [59, 221] on img "Fjallraven Greenland Pocket - Booley Galway" at bounding box center [69, 218] width 40 height 40
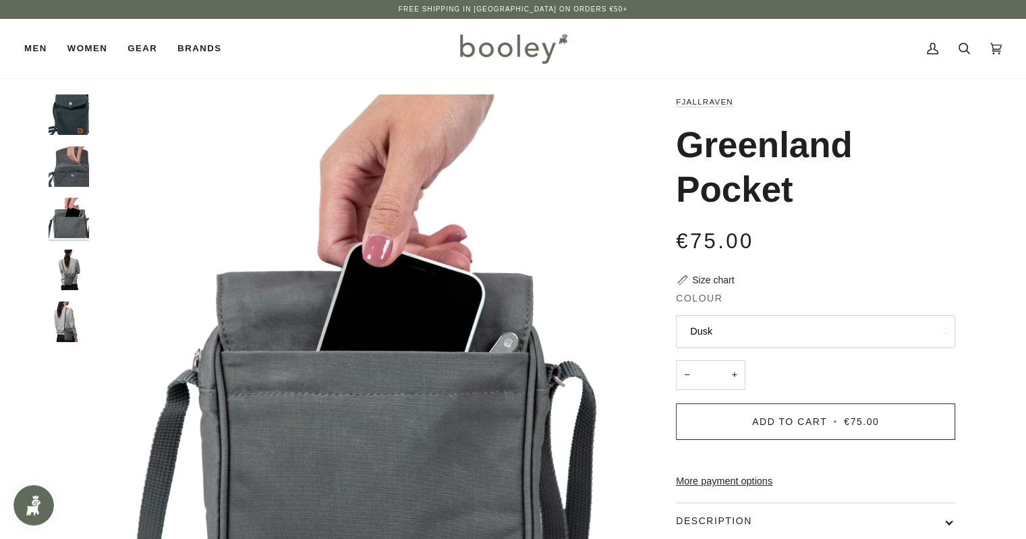
click at [80, 173] on img "Fjallraven Greenland Pocket - Booley Galway" at bounding box center [69, 166] width 40 height 40
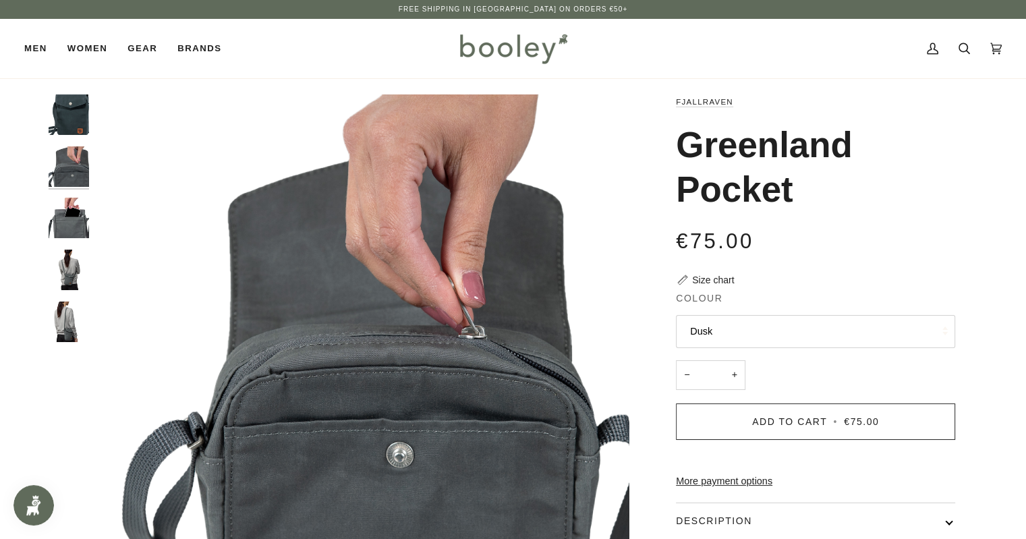
click at [78, 114] on img "Fjallraven Greenland Pocket Dusk - Booley Galway" at bounding box center [69, 114] width 40 height 40
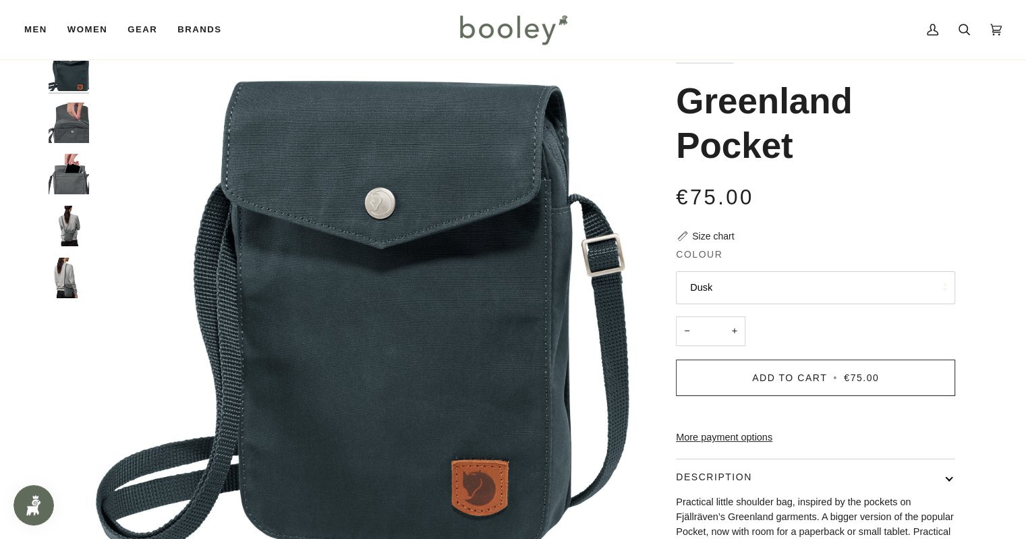
scroll to position [67, 0]
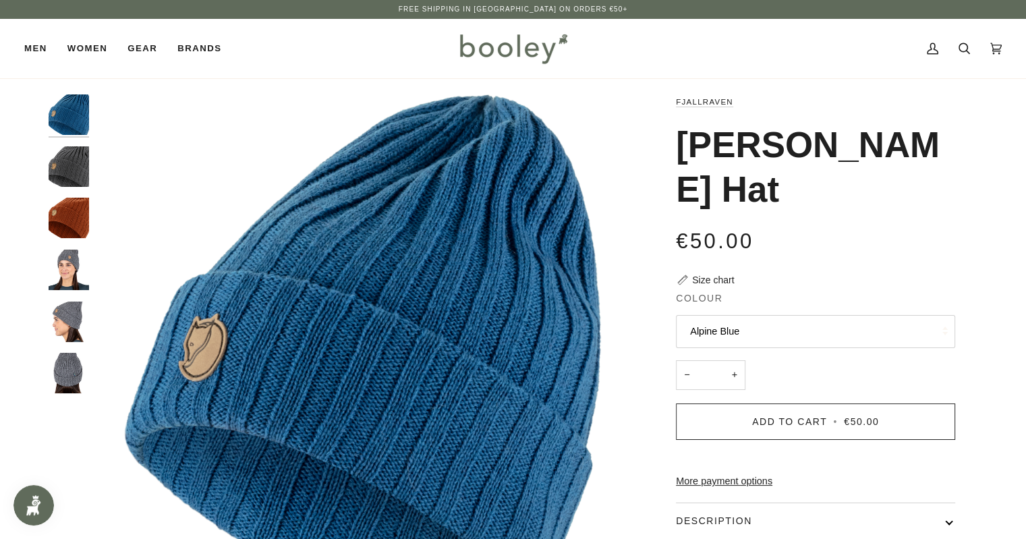
click at [69, 269] on img "Fjallraven Byron Hat - Booley Galway" at bounding box center [69, 270] width 40 height 40
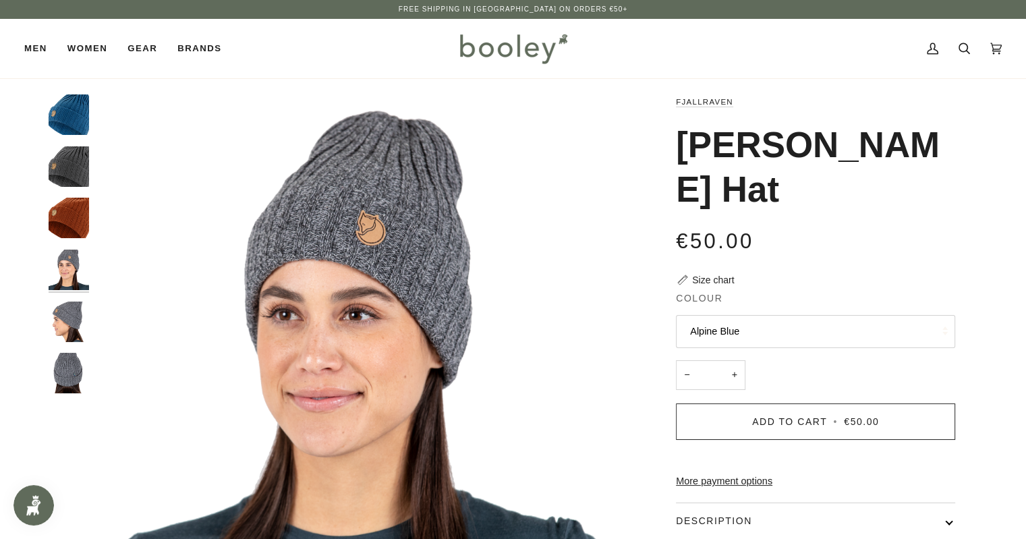
click at [753, 315] on button "Alpine Blue" at bounding box center [815, 331] width 279 height 33
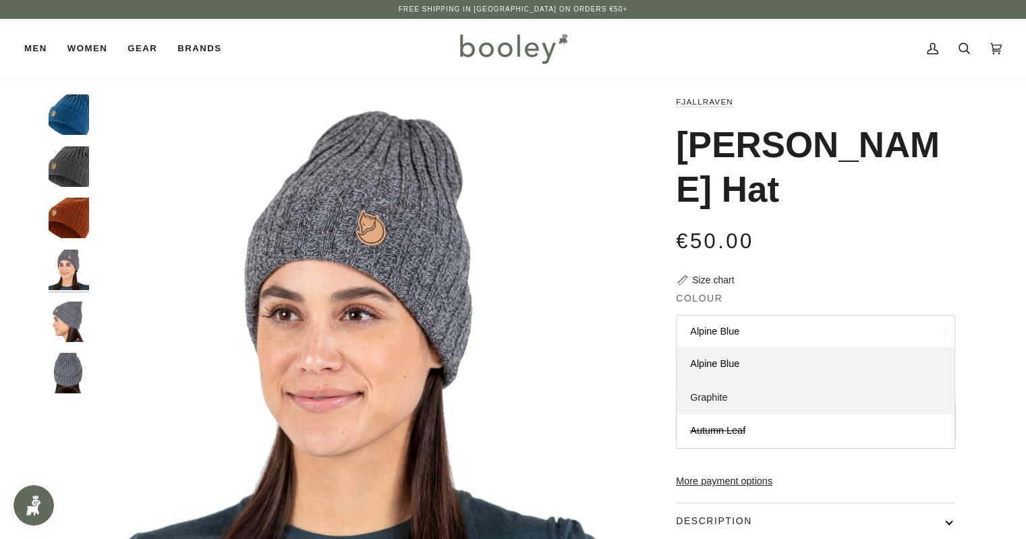
click at [722, 392] on span "Graphite" at bounding box center [708, 397] width 37 height 11
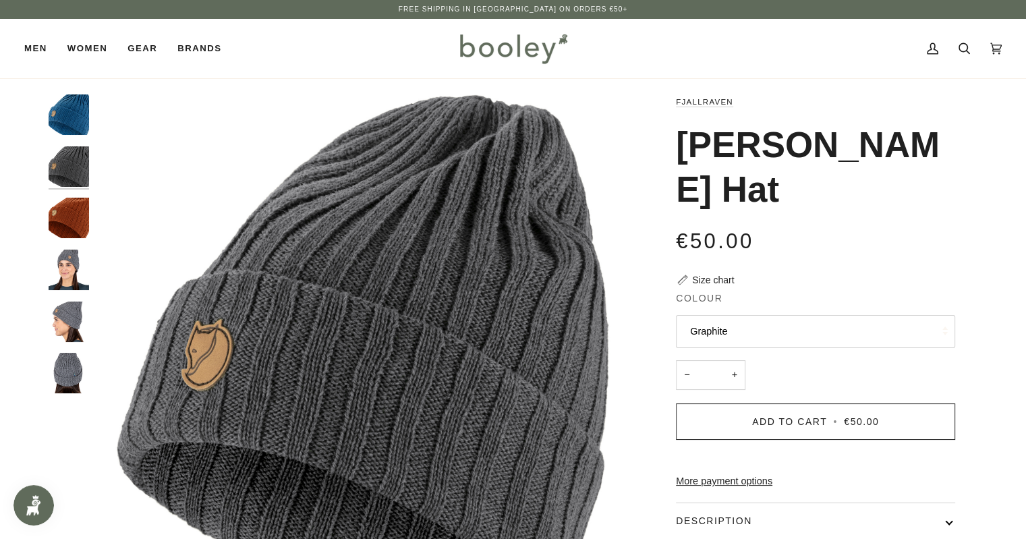
click at [757, 315] on button "Graphite" at bounding box center [815, 331] width 279 height 33
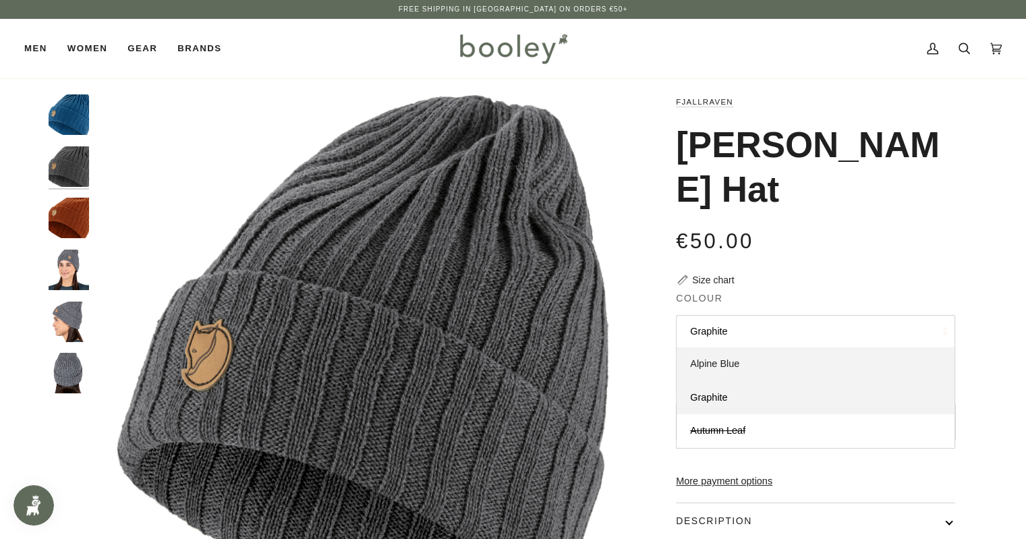
click at [724, 358] on span "Alpine Blue" at bounding box center [714, 363] width 49 height 11
